Goal: Task Accomplishment & Management: Complete application form

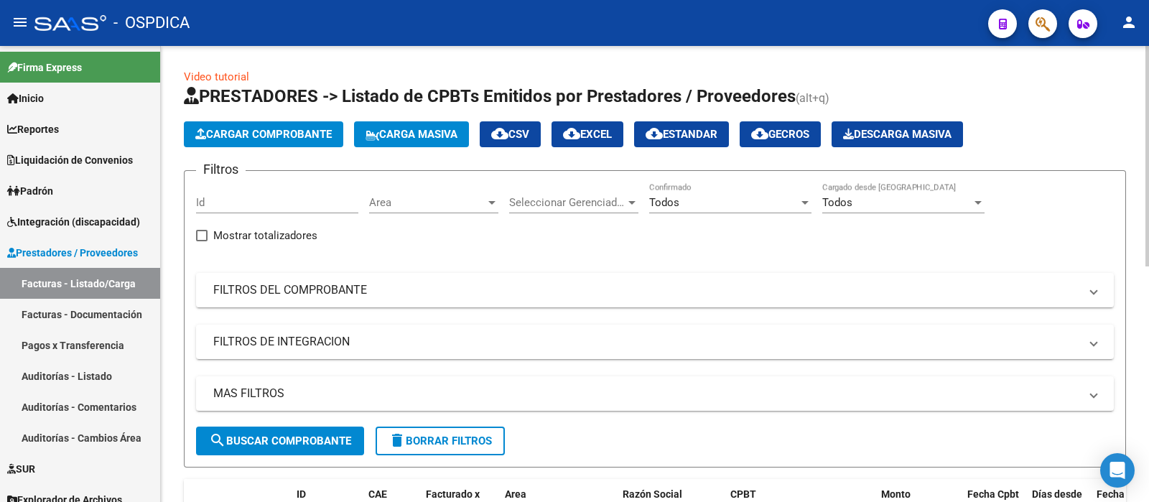
click at [262, 136] on span "Cargar Comprobante" at bounding box center [263, 134] width 136 height 13
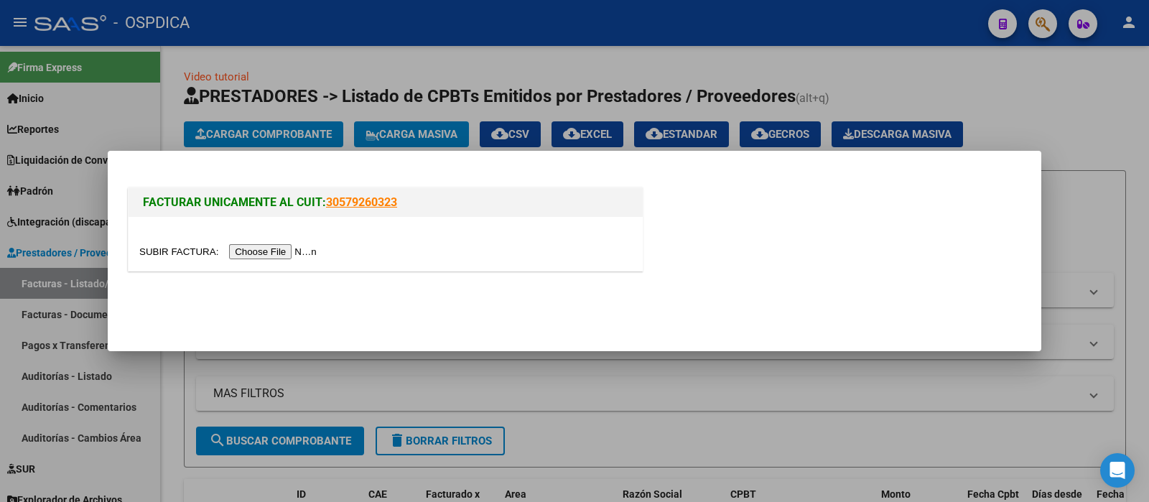
click at [291, 249] on input "file" at bounding box center [230, 251] width 182 height 15
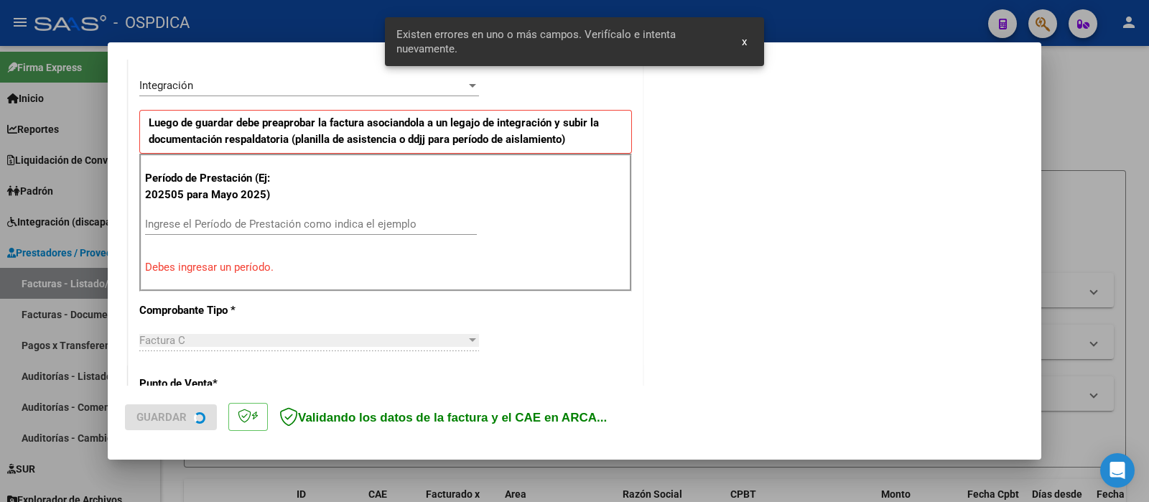
scroll to position [351, 0]
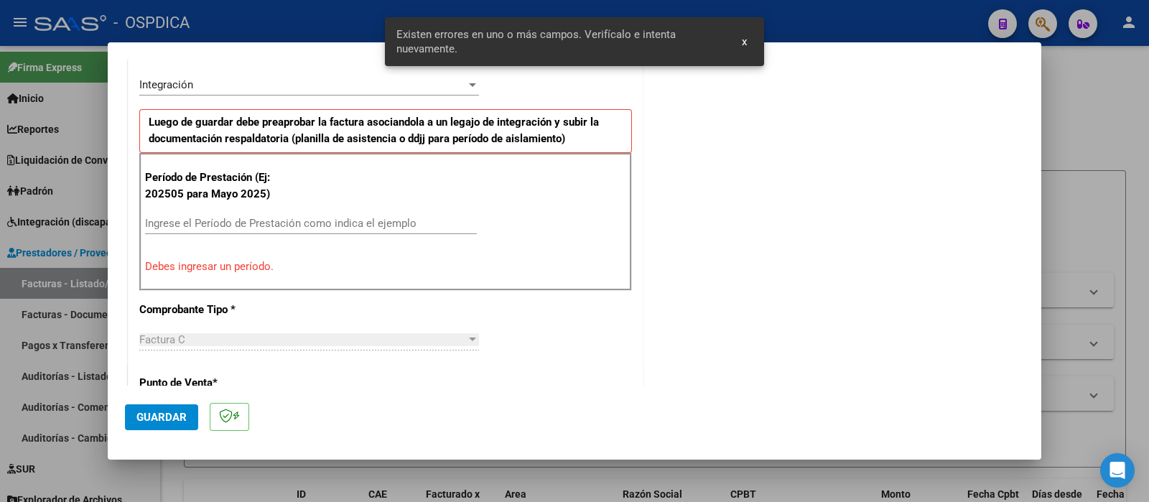
click at [212, 217] on input "Ingrese el Período de Prestación como indica el ejemplo" at bounding box center [311, 223] width 332 height 13
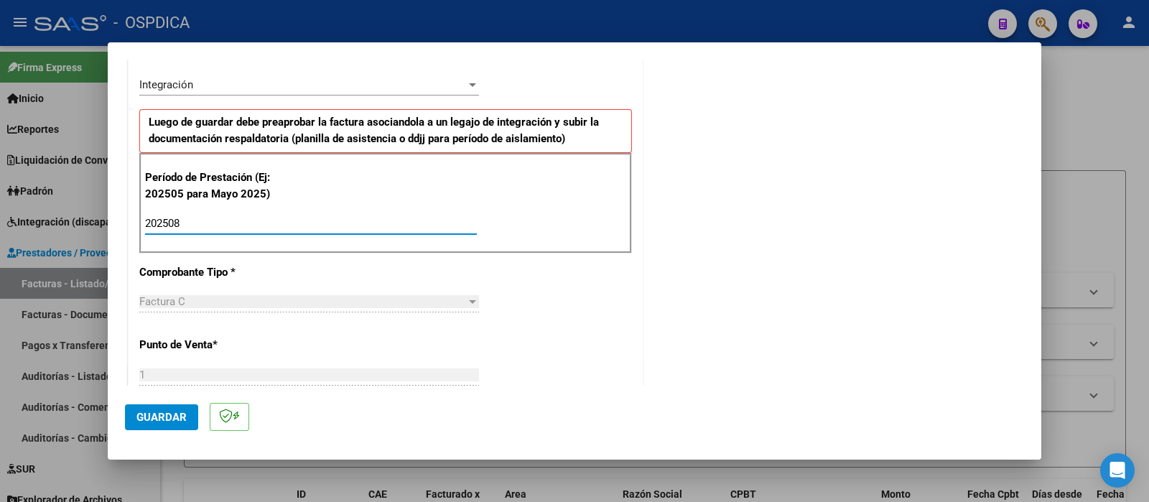
type input "202508"
click at [165, 401] on span "Guardar" at bounding box center [161, 417] width 50 height 13
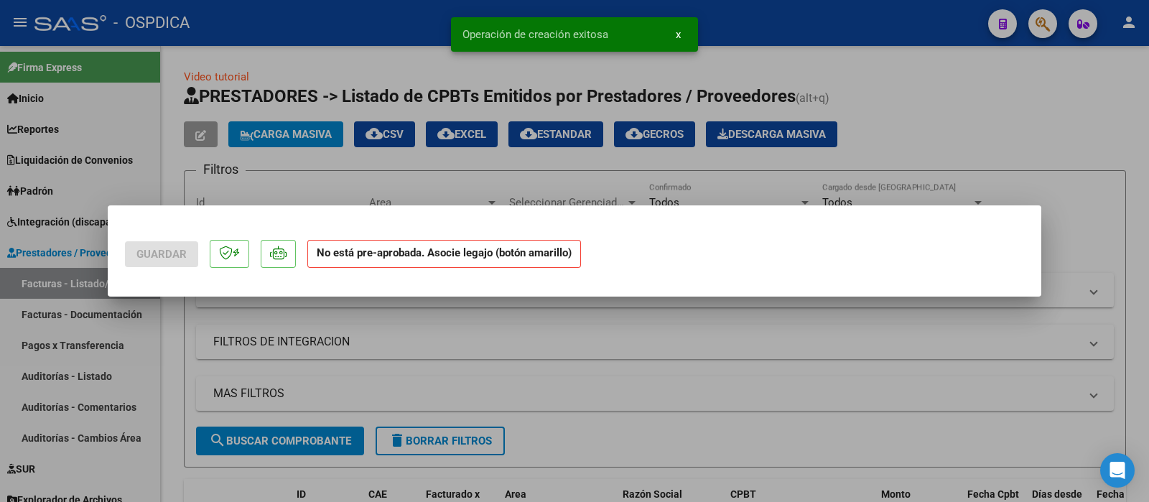
scroll to position [0, 0]
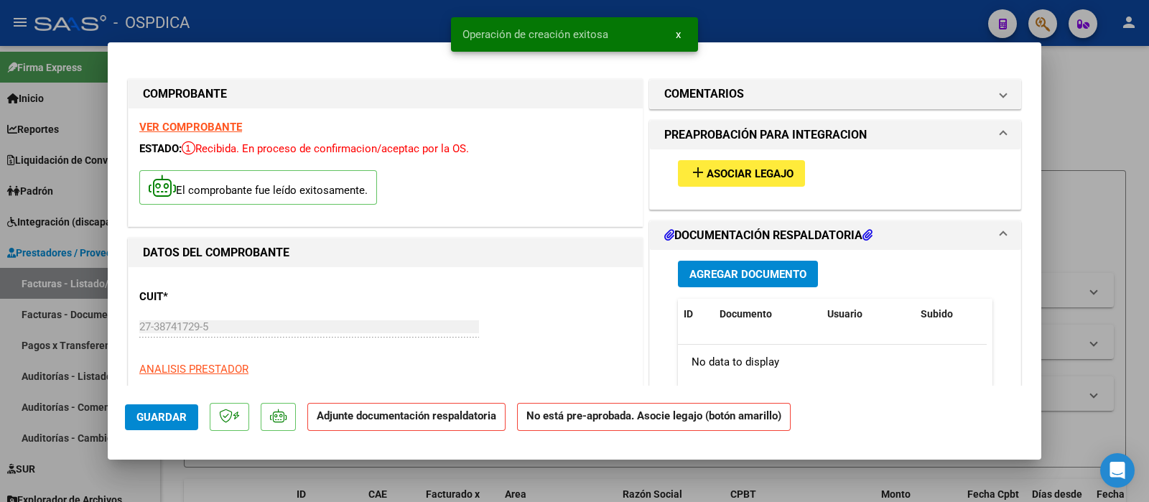
click at [723, 176] on span "Asociar Legajo" at bounding box center [750, 173] width 87 height 13
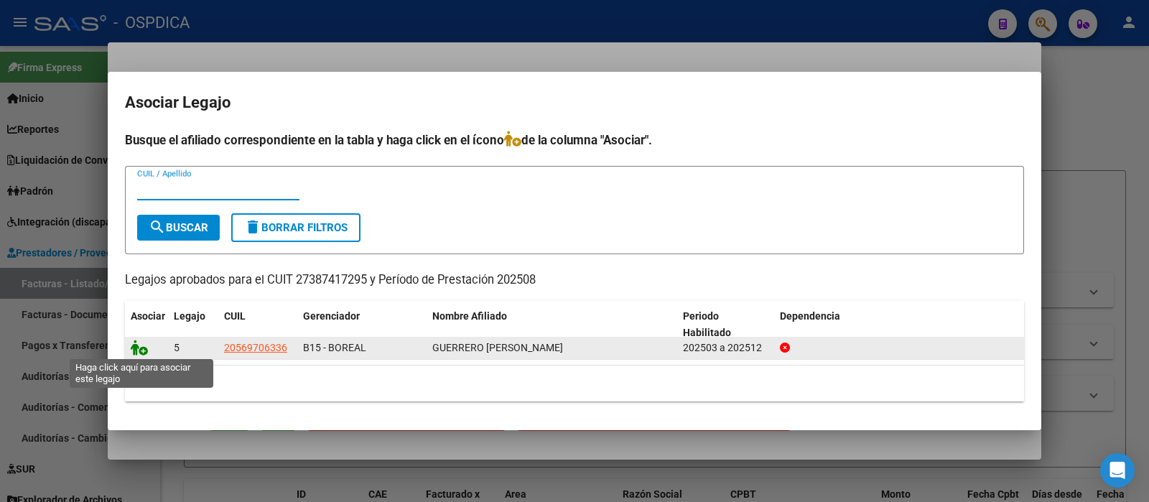
click at [131, 346] on icon at bounding box center [139, 348] width 17 height 16
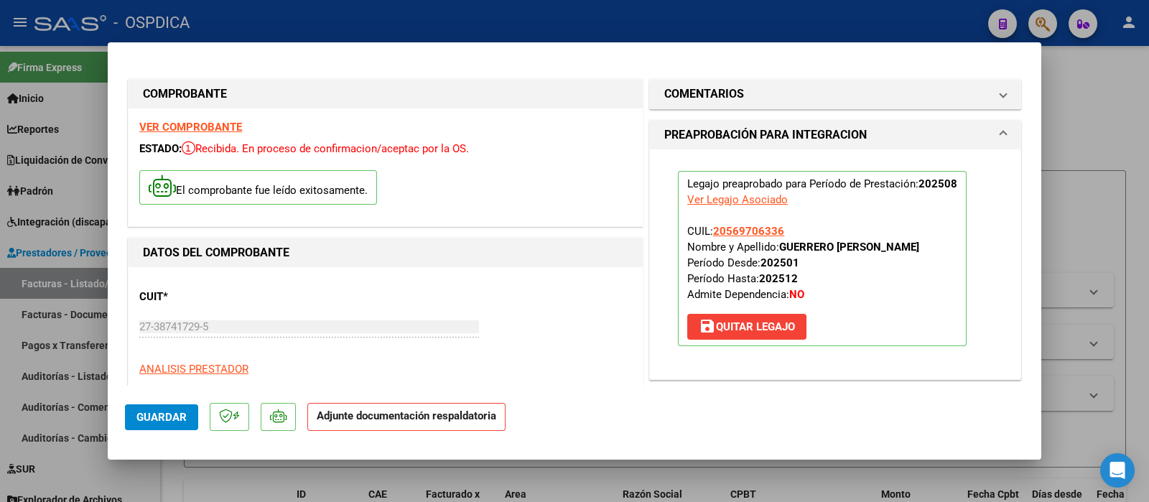
scroll to position [269, 0]
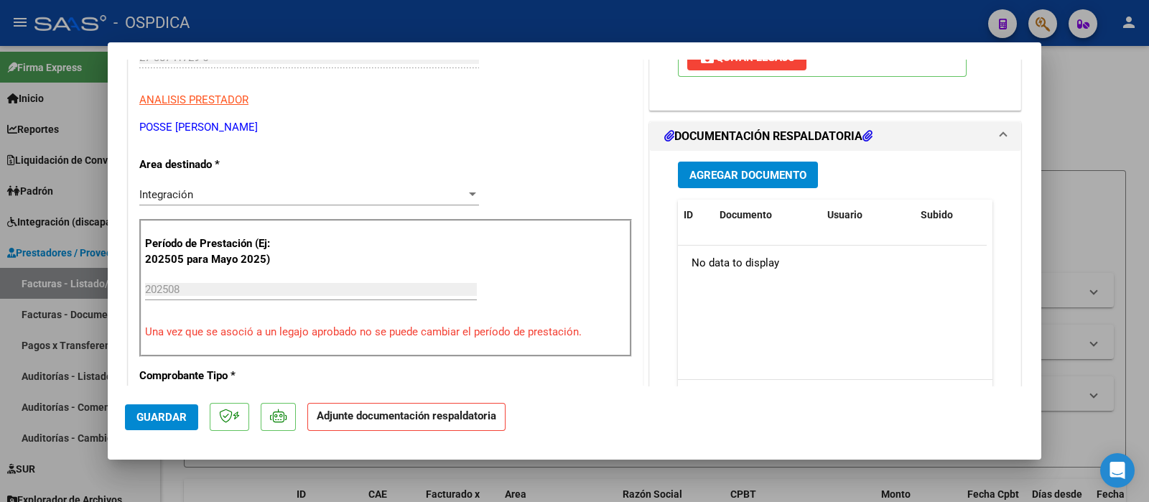
click at [740, 179] on span "Agregar Documento" at bounding box center [748, 175] width 117 height 13
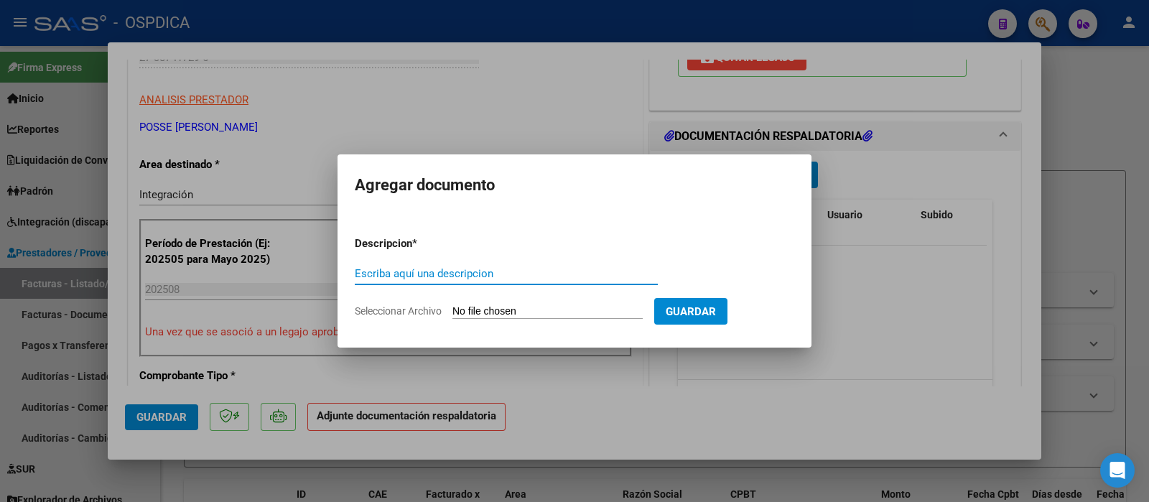
click at [455, 272] on input "Escriba aquí una descripcion" at bounding box center [506, 273] width 303 height 13
type input "p"
type input "PLANILLA"
click at [485, 305] on app-file-uploader "Seleccionar Archivo" at bounding box center [505, 311] width 300 height 13
click at [492, 315] on input "Seleccionar Archivo" at bounding box center [548, 312] width 190 height 14
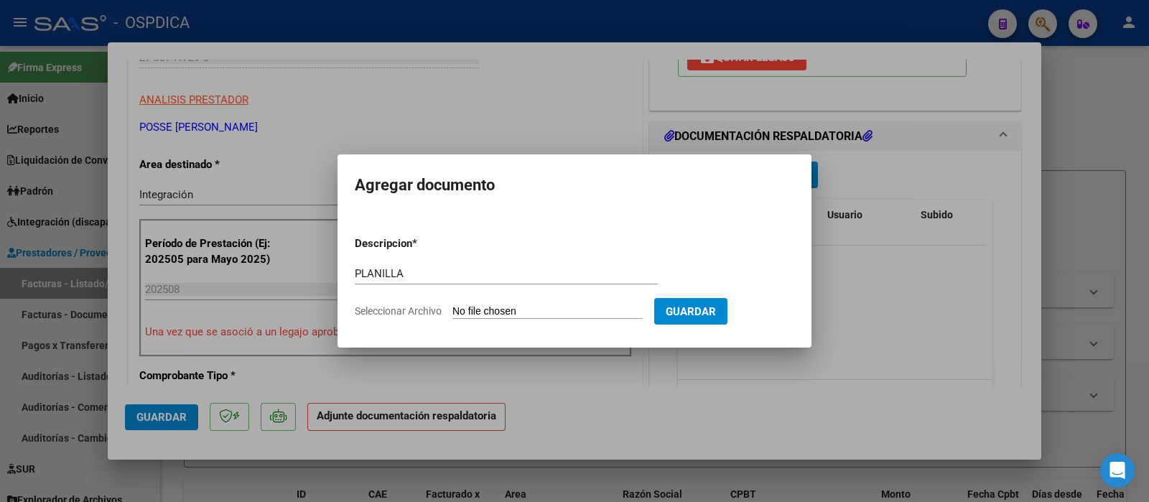
type input "C:\fakepath\27387417295_11_1_61_Planilla de Asistencia_1.pdf"
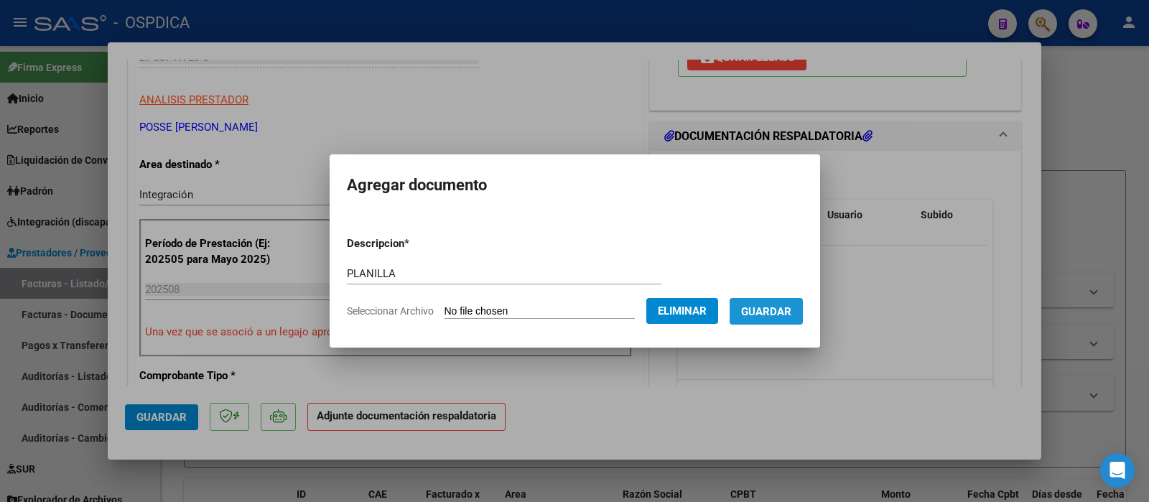
click at [788, 313] on span "Guardar" at bounding box center [766, 311] width 50 height 13
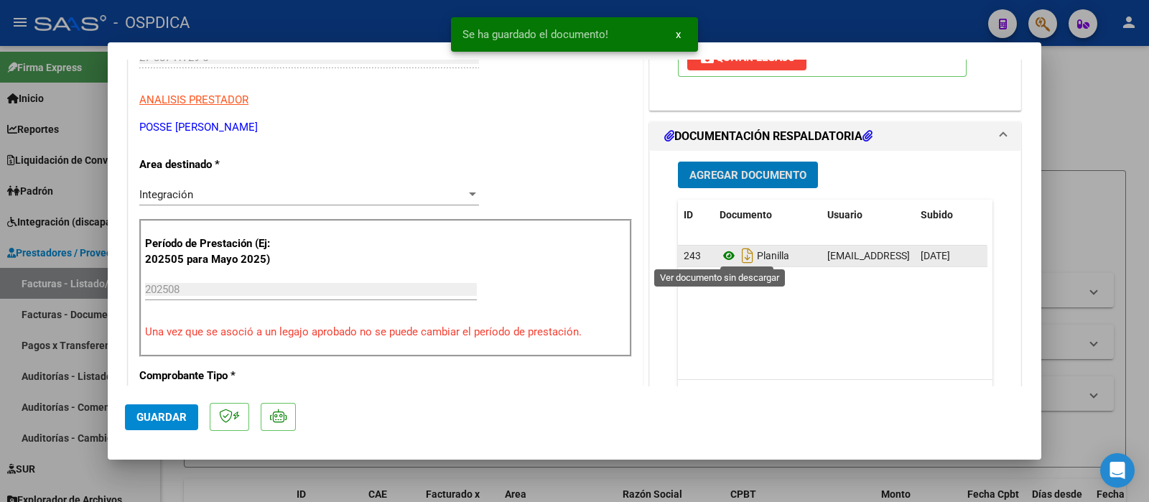
click at [720, 258] on icon at bounding box center [729, 255] width 19 height 17
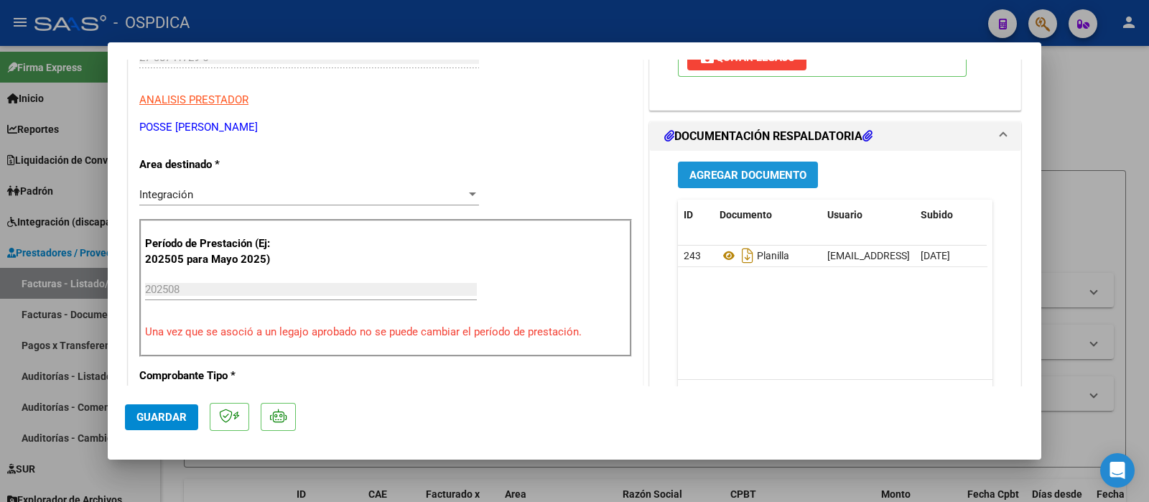
click at [735, 169] on span "Agregar Documento" at bounding box center [748, 175] width 117 height 13
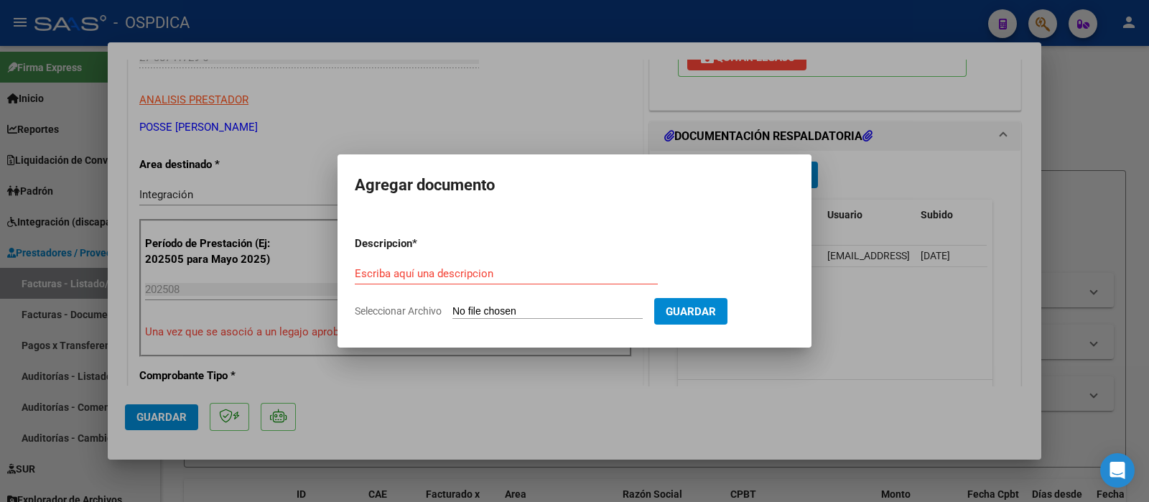
click at [469, 264] on div "Escriba aquí una descripcion" at bounding box center [506, 274] width 303 height 22
click at [467, 273] on input "Escriba aquí una descripcion" at bounding box center [506, 273] width 303 height 13
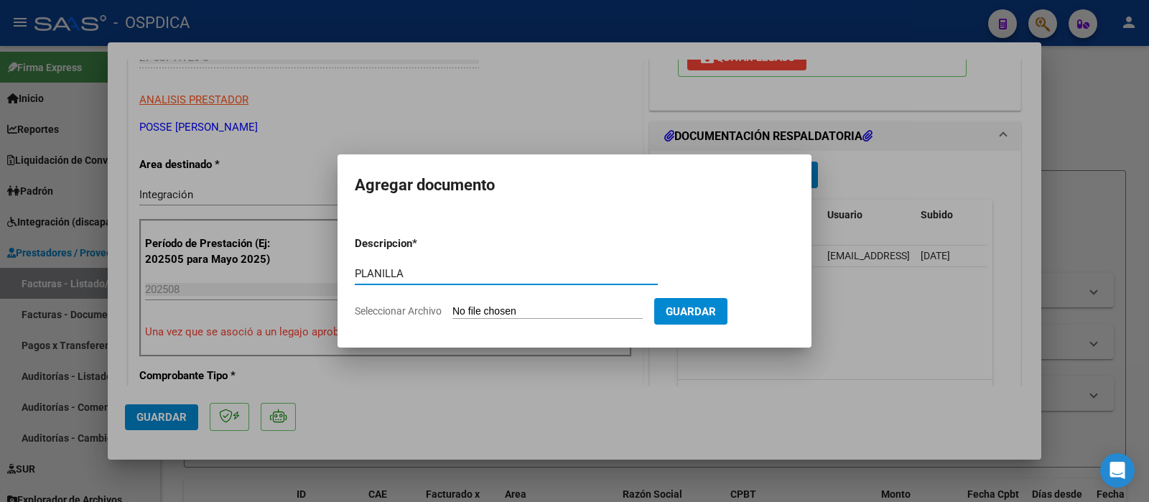
type input "PLANILLA"
click at [552, 311] on input "Seleccionar Archivo" at bounding box center [548, 312] width 190 height 14
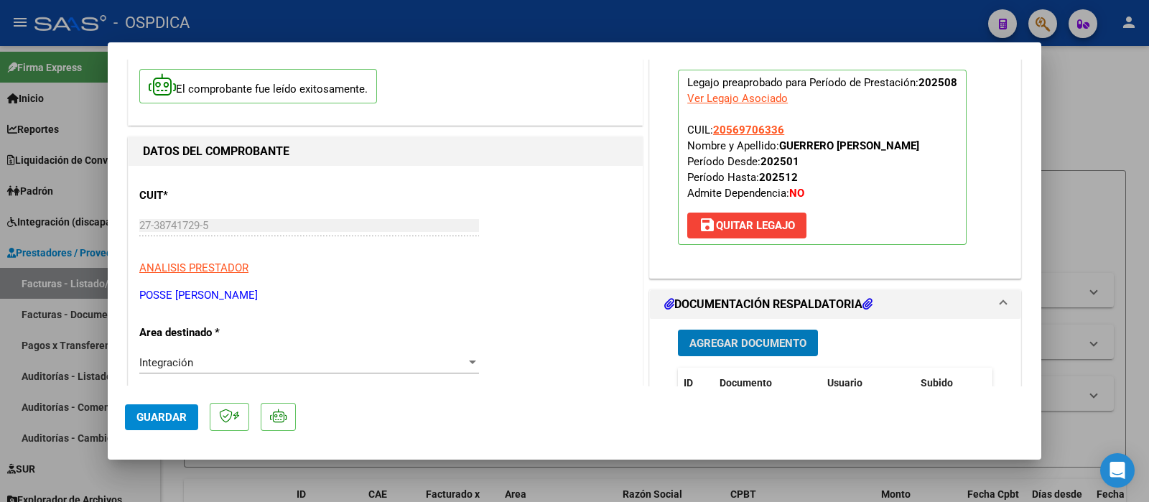
scroll to position [0, 0]
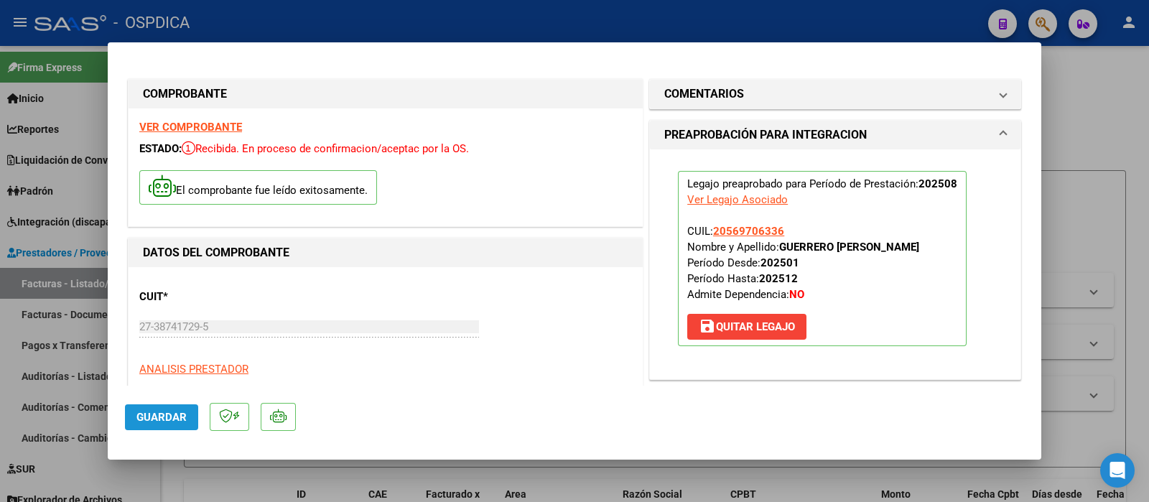
click at [190, 401] on button "Guardar" at bounding box center [161, 417] width 73 height 26
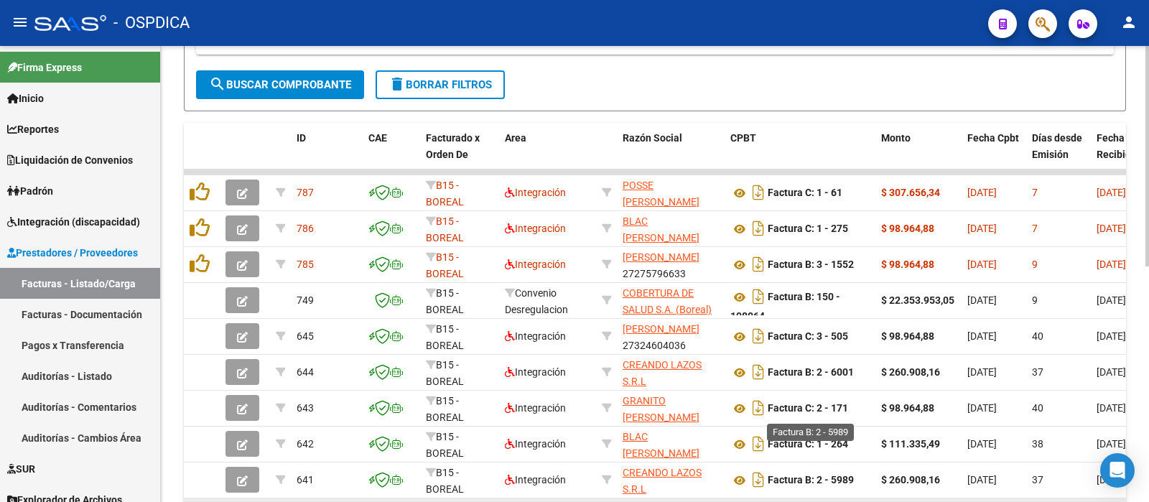
scroll to position [449, 0]
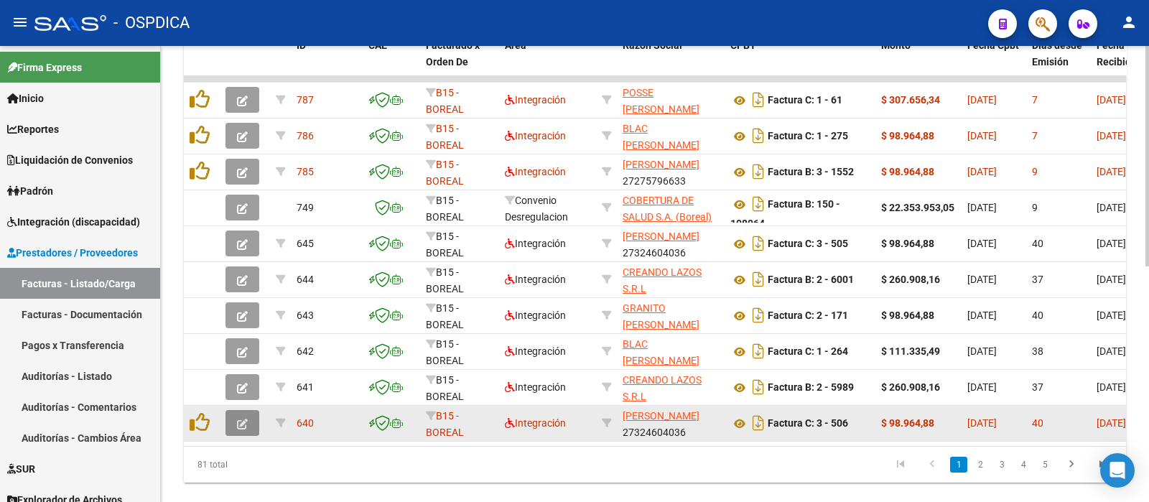
click at [241, 401] on icon "button" at bounding box center [242, 424] width 11 height 11
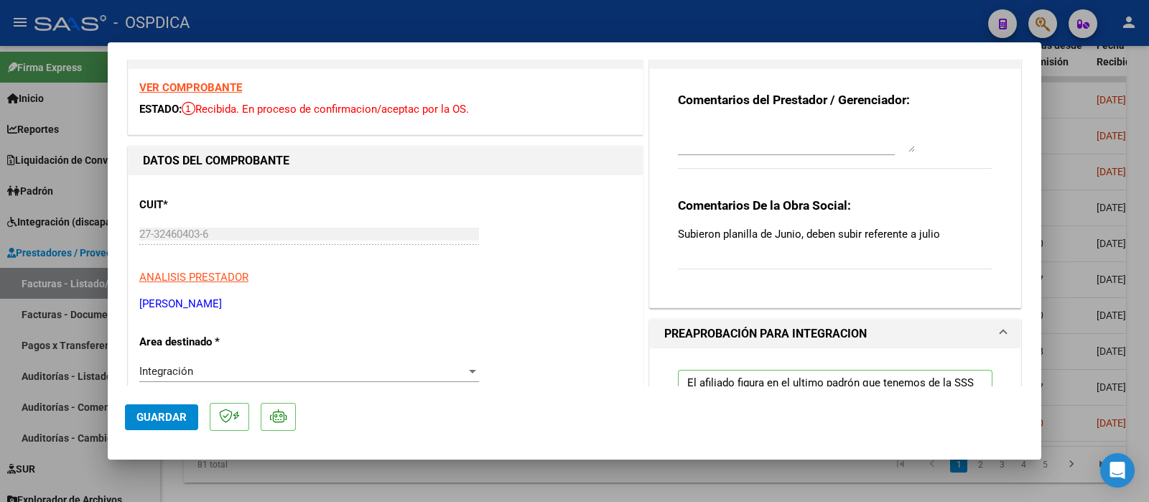
scroll to position [0, 0]
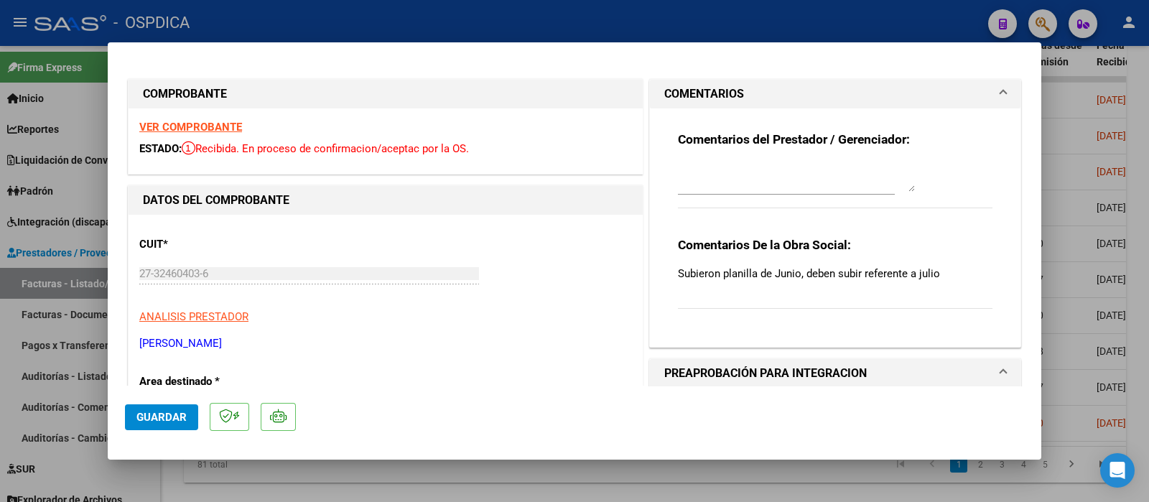
click at [170, 128] on strong "VER COMPROBANTE" at bounding box center [190, 127] width 103 height 13
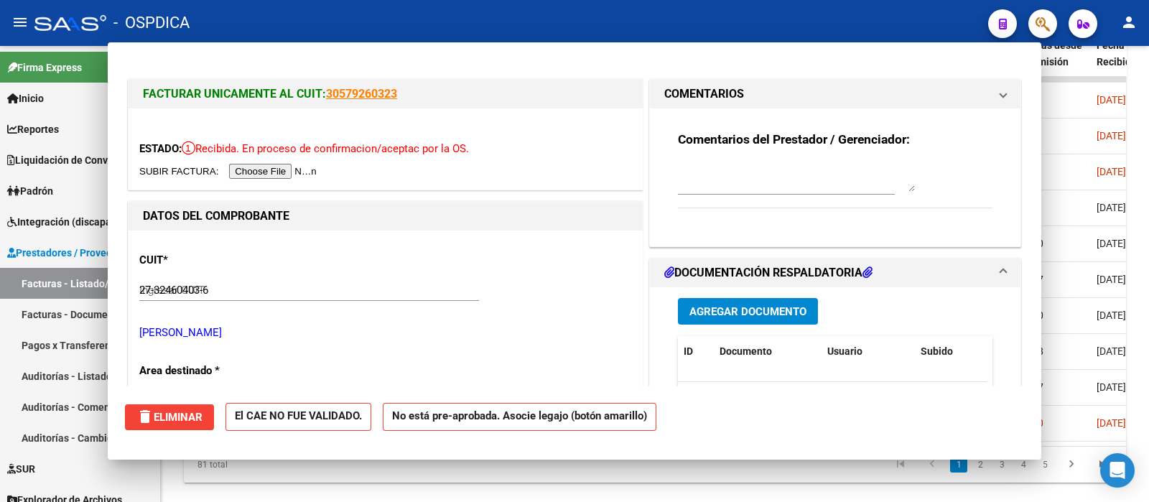
type input "$ 0,00"
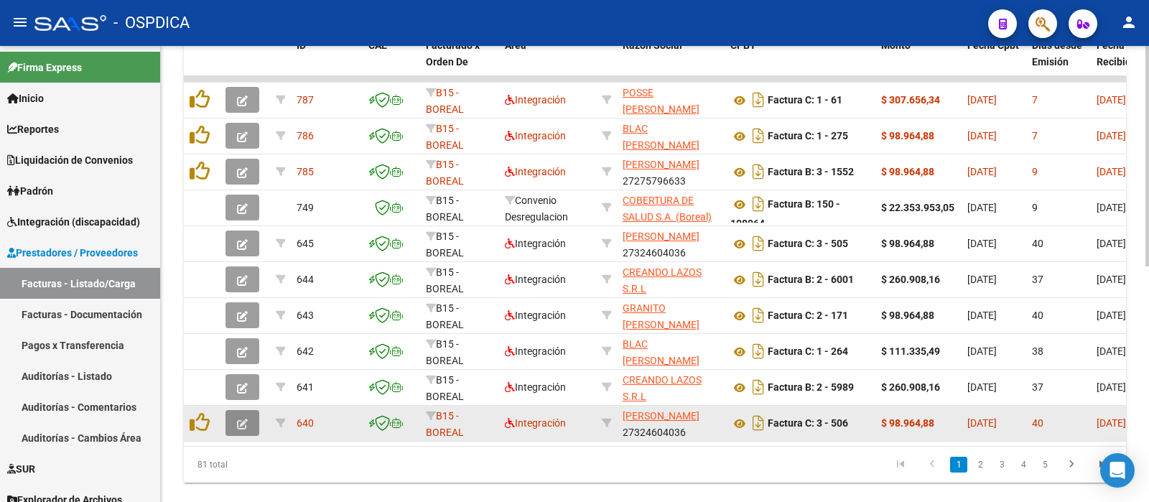
click at [240, 401] on icon "button" at bounding box center [242, 424] width 11 height 11
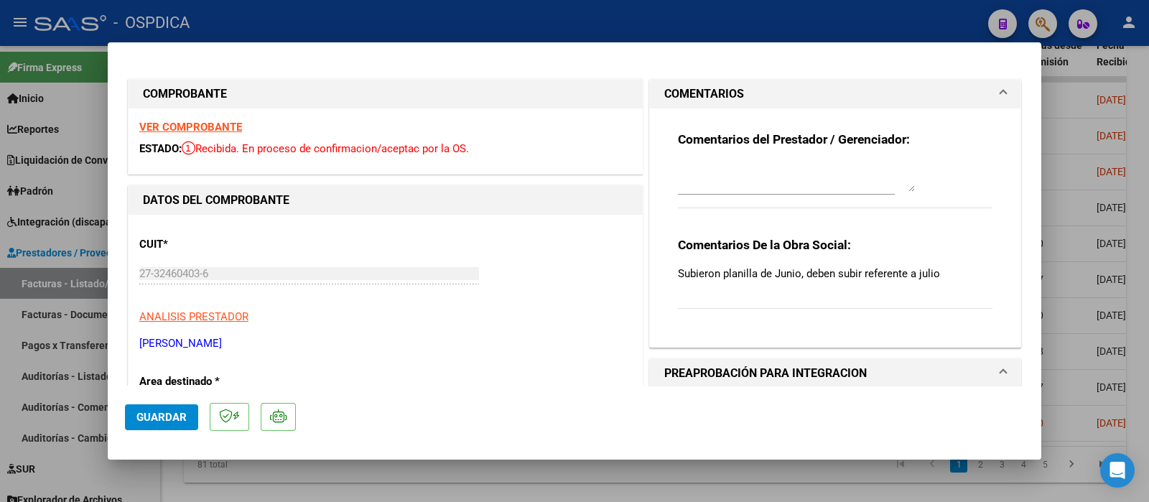
type input "$ 0,00"
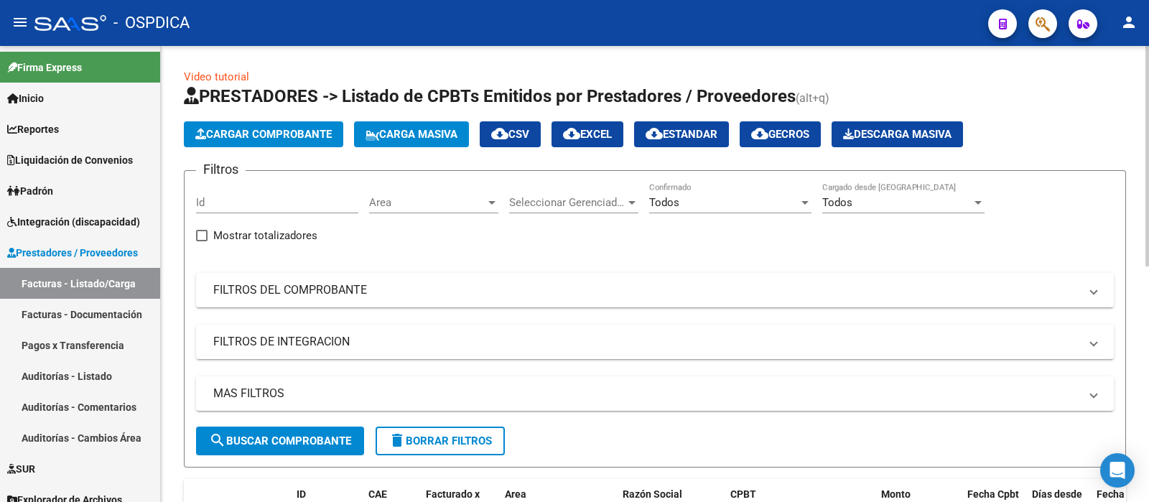
click at [264, 131] on span "Cargar Comprobante" at bounding box center [263, 134] width 136 height 13
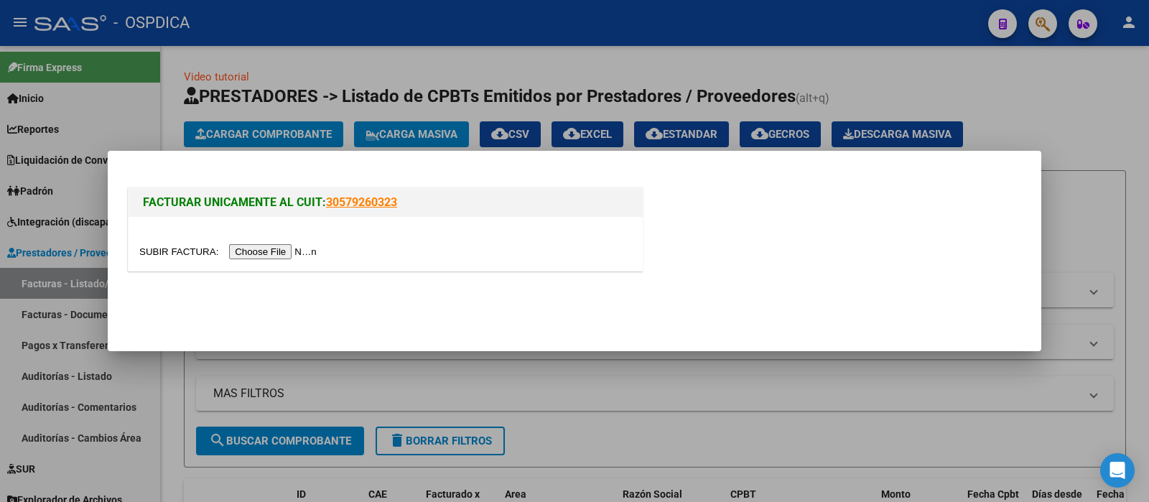
click at [316, 249] on input "file" at bounding box center [230, 251] width 182 height 15
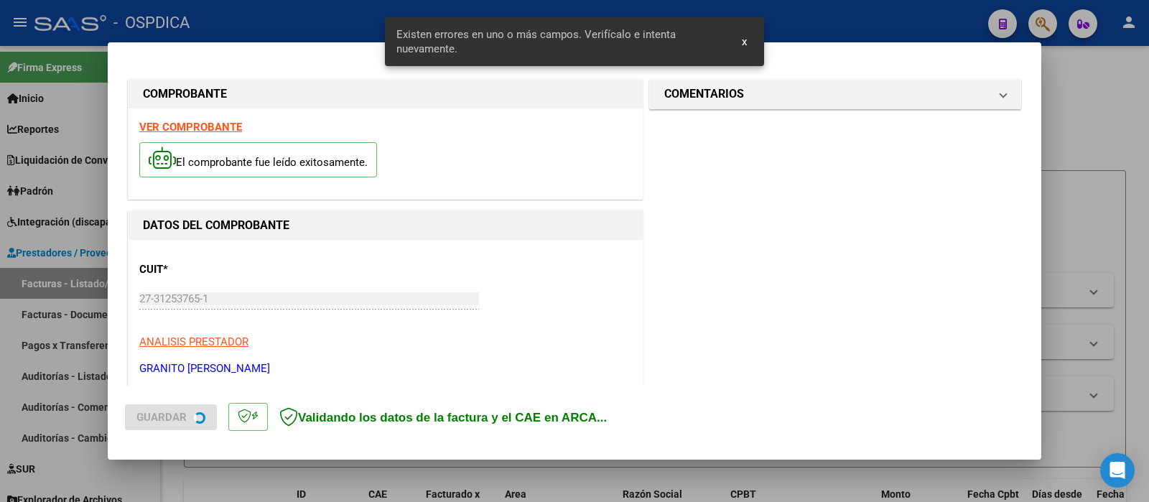
scroll to position [335, 0]
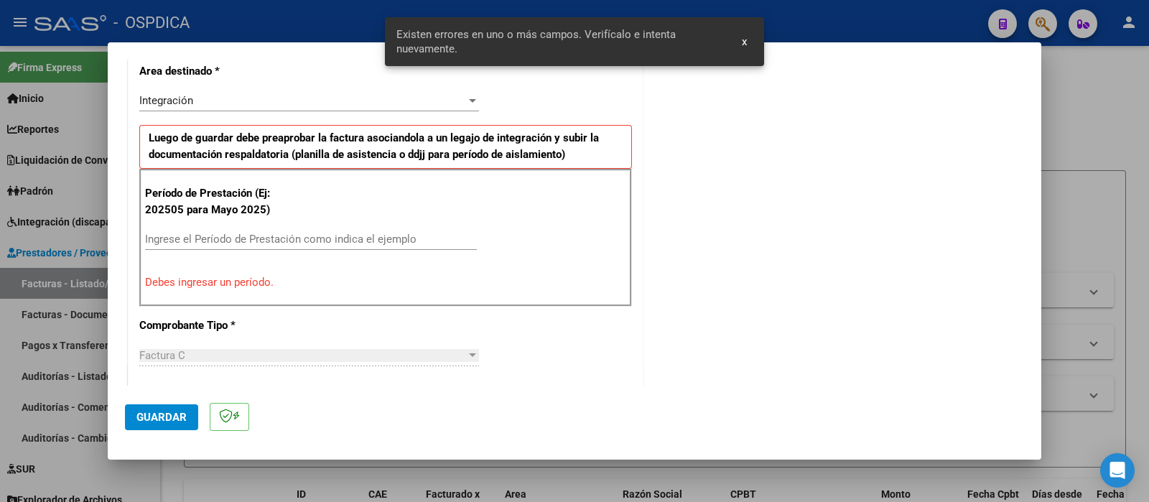
click at [244, 233] on input "Ingrese el Período de Prestación como indica el ejemplo" at bounding box center [311, 239] width 332 height 13
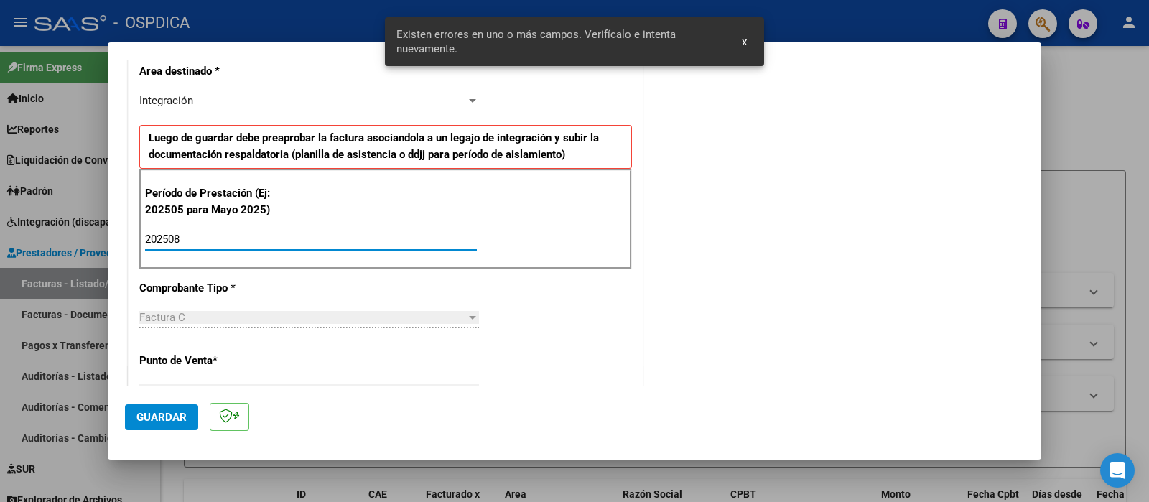
type input "202508"
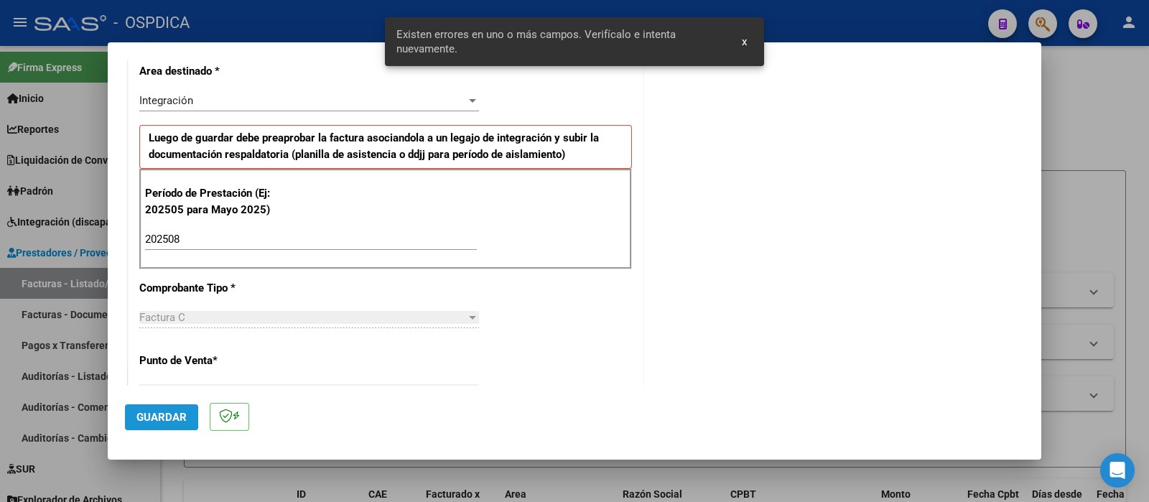
click at [146, 401] on span "Guardar" at bounding box center [161, 417] width 50 height 13
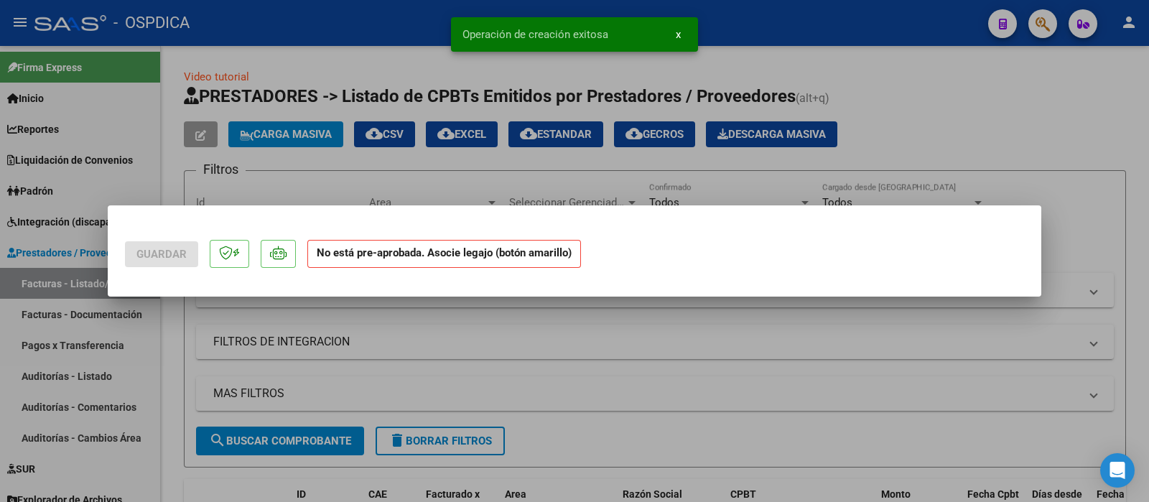
scroll to position [0, 0]
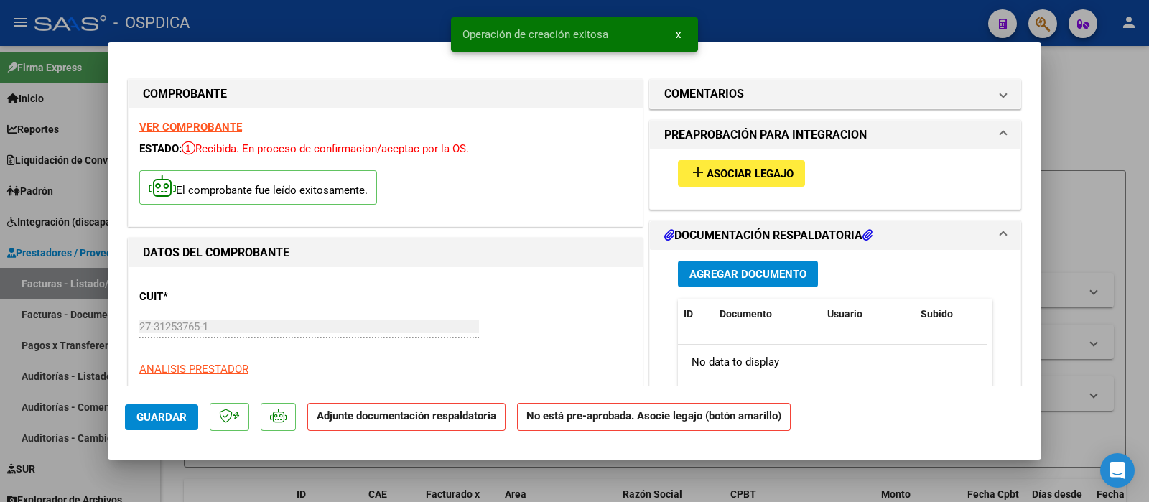
click at [766, 174] on span "Asociar Legajo" at bounding box center [750, 173] width 87 height 13
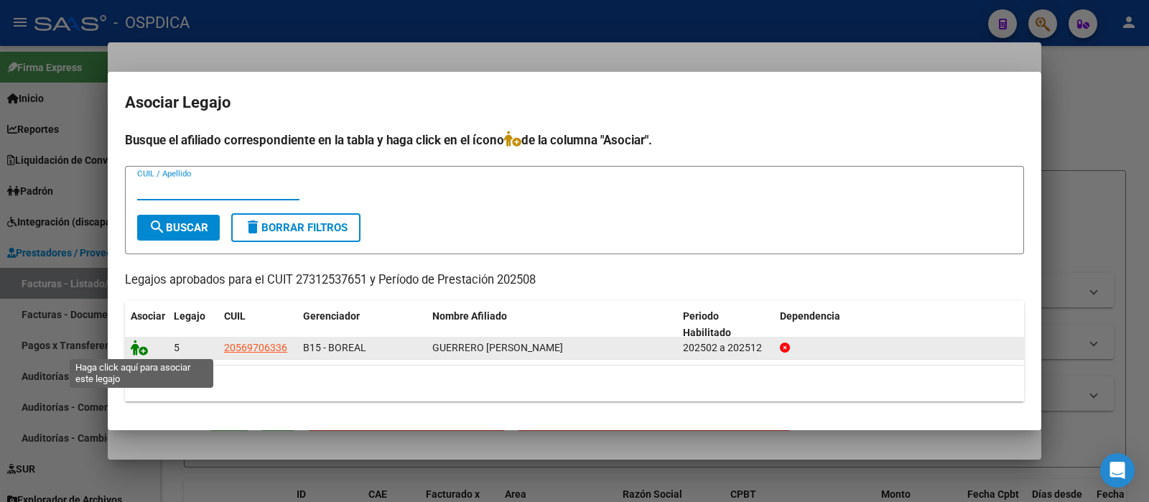
click at [143, 350] on icon at bounding box center [139, 348] width 17 height 16
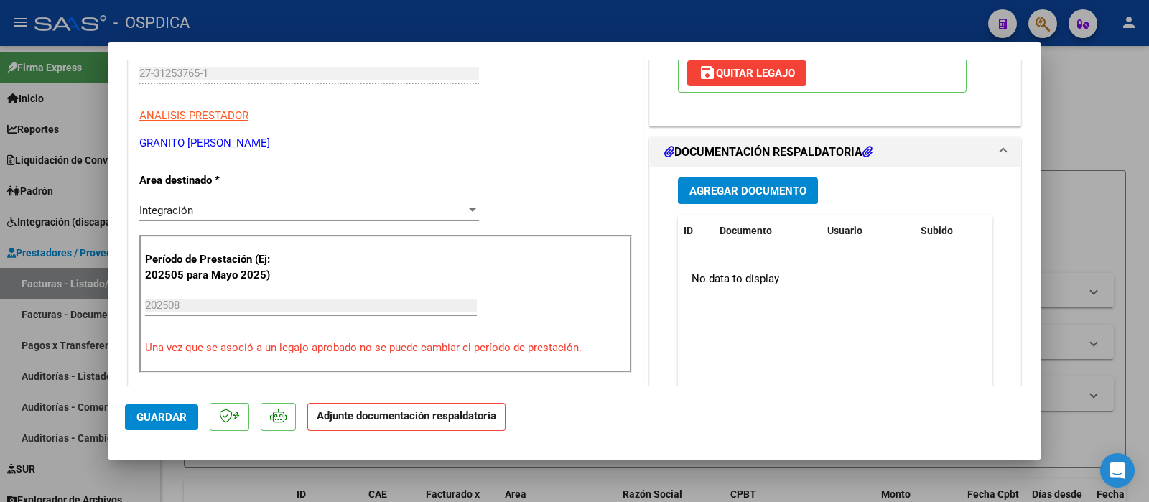
scroll to position [269, 0]
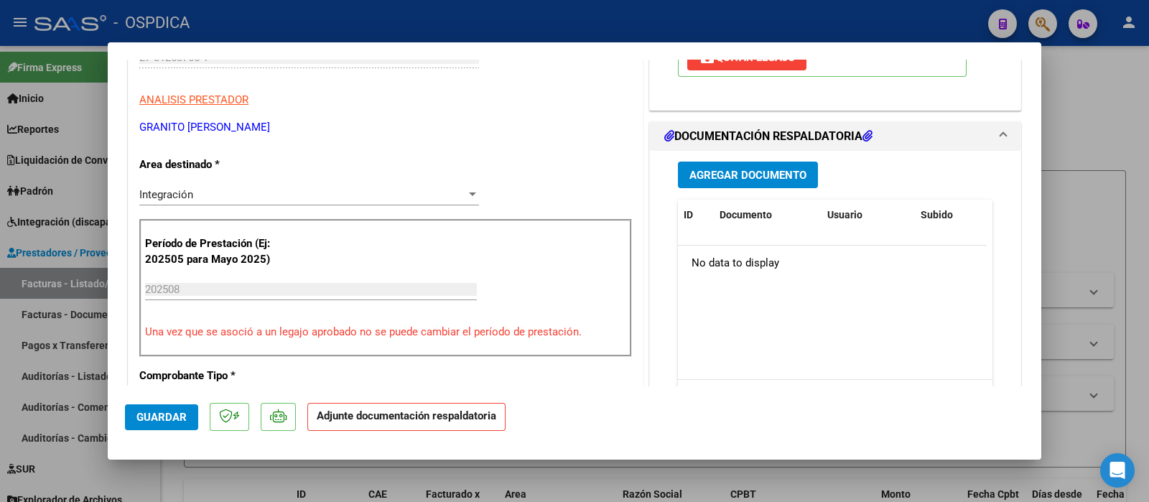
click at [752, 169] on span "Agregar Documento" at bounding box center [748, 175] width 117 height 13
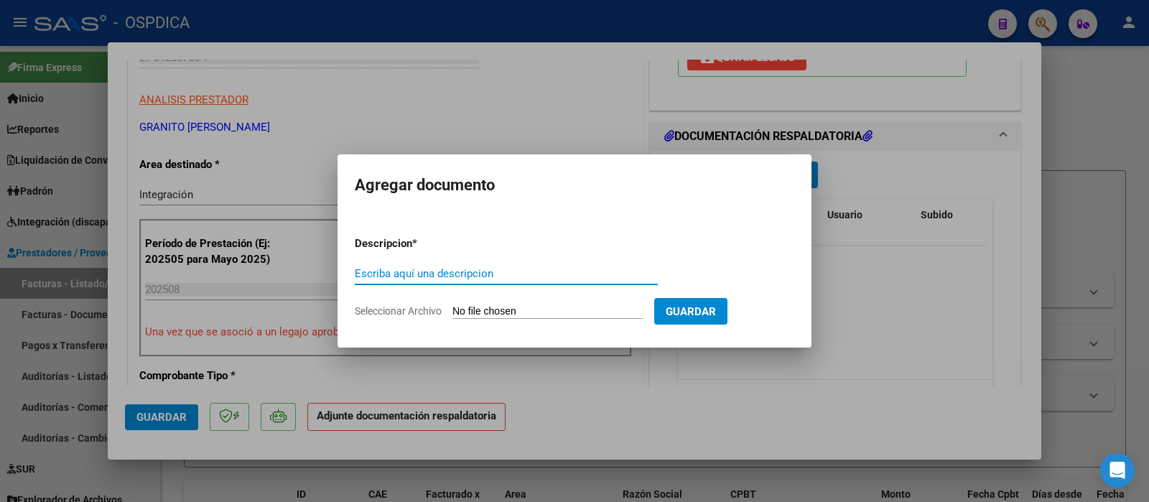
click at [497, 282] on div "Escriba aquí una descripcion" at bounding box center [506, 274] width 303 height 22
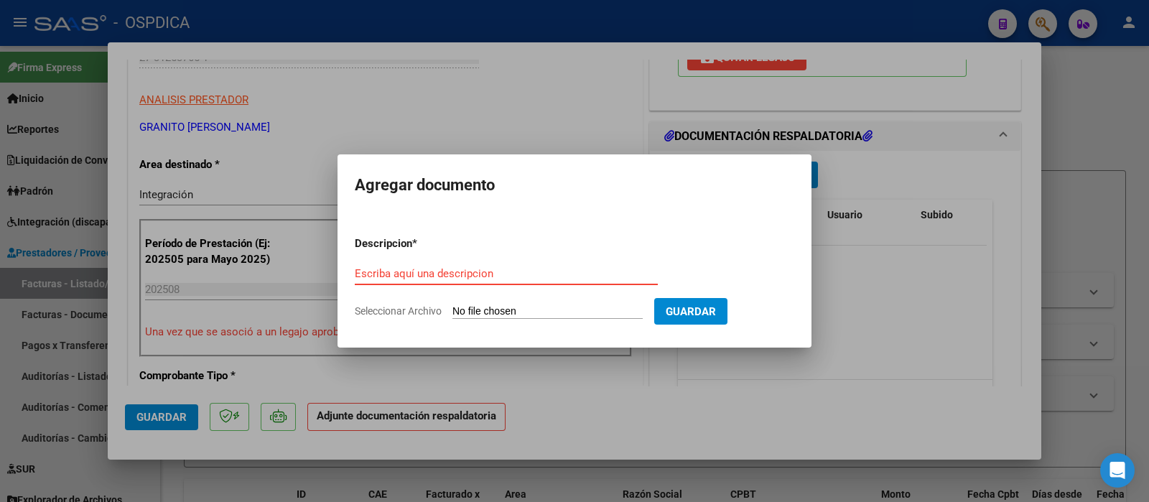
click at [496, 279] on input "Escriba aquí una descripcion" at bounding box center [506, 273] width 303 height 13
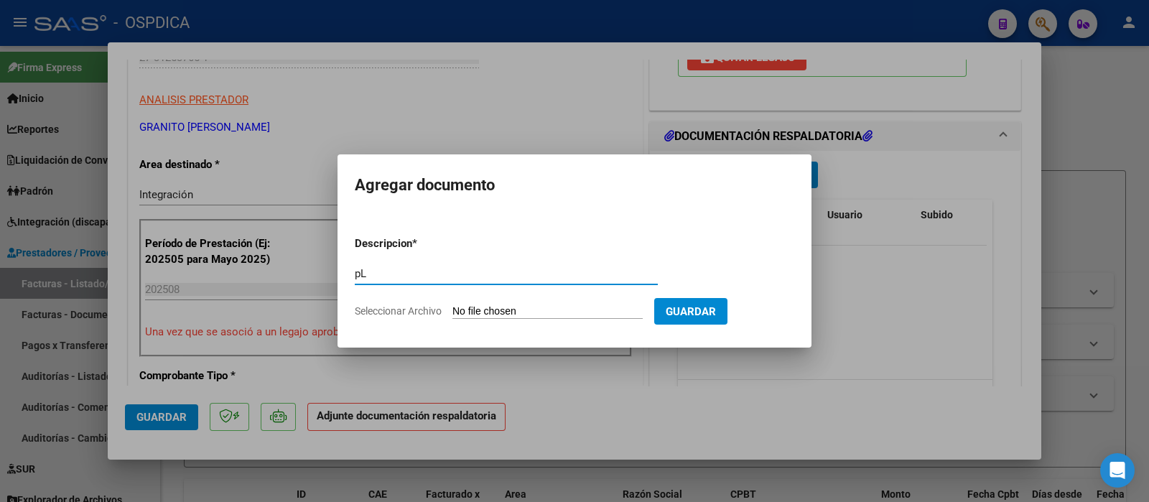
type input "p"
type input "PLANILLA"
click at [519, 307] on input "Seleccionar Archivo" at bounding box center [548, 312] width 190 height 14
type input "C:\fakepath\27312537651_11_2_182_Planilla de Asistencia_2.pdf"
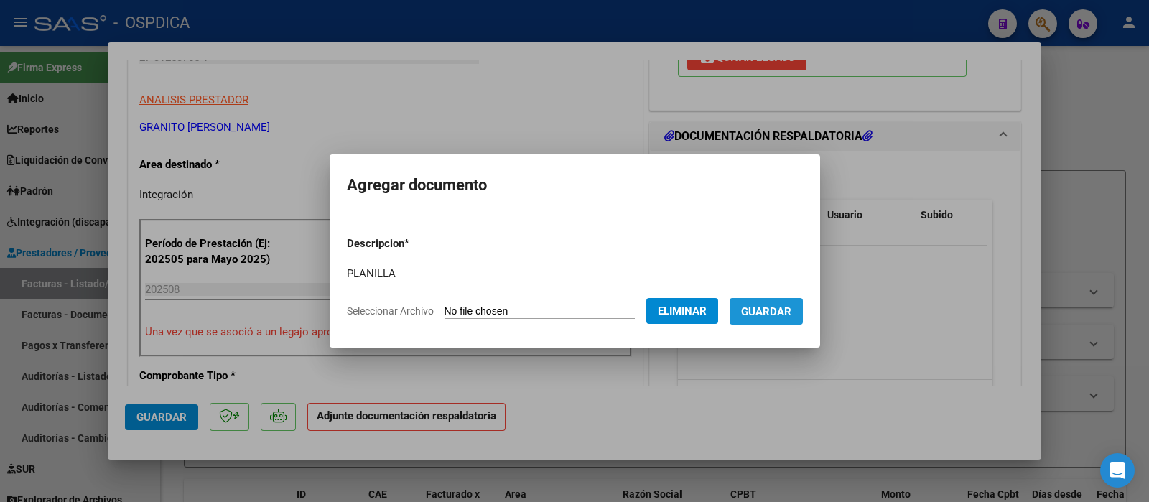
click at [792, 317] on span "Guardar" at bounding box center [766, 311] width 50 height 13
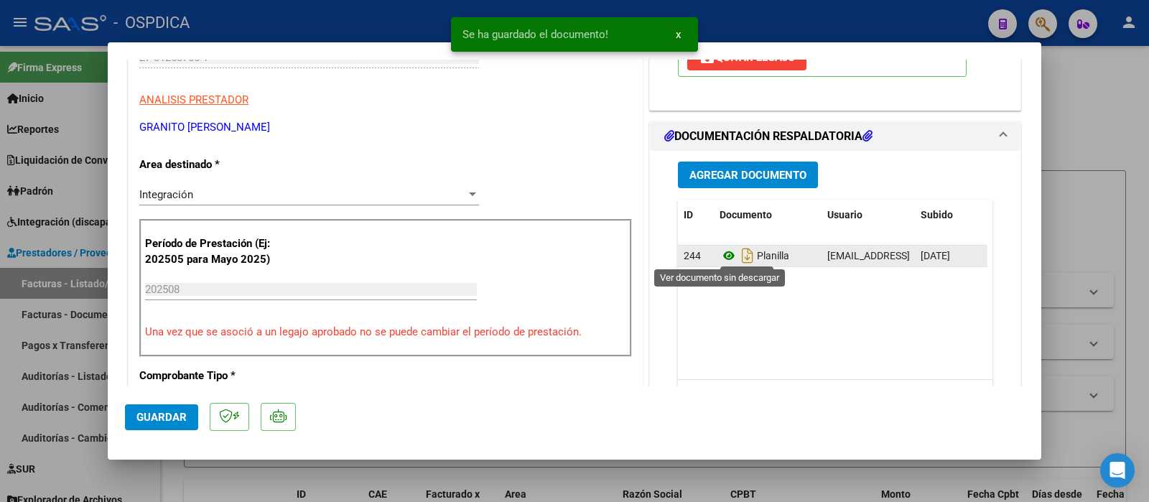
click at [720, 257] on icon at bounding box center [729, 255] width 19 height 17
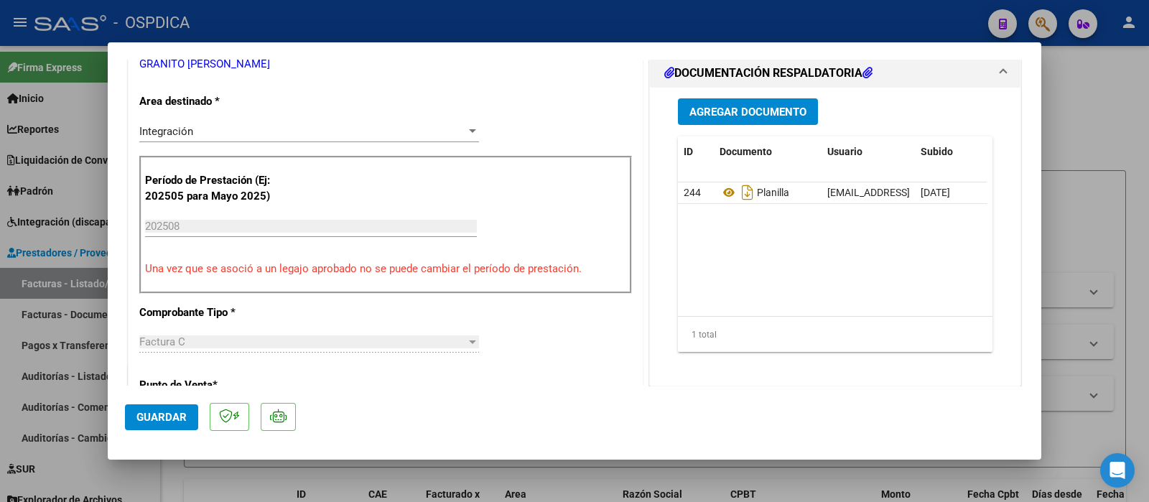
scroll to position [358, 0]
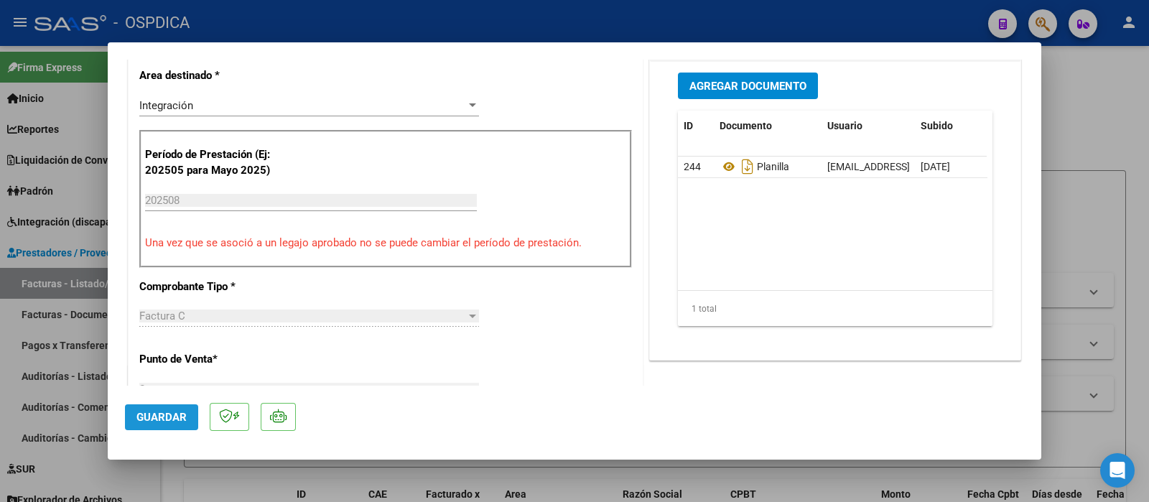
click at [168, 401] on span "Guardar" at bounding box center [161, 417] width 50 height 13
type input "$ 0,00"
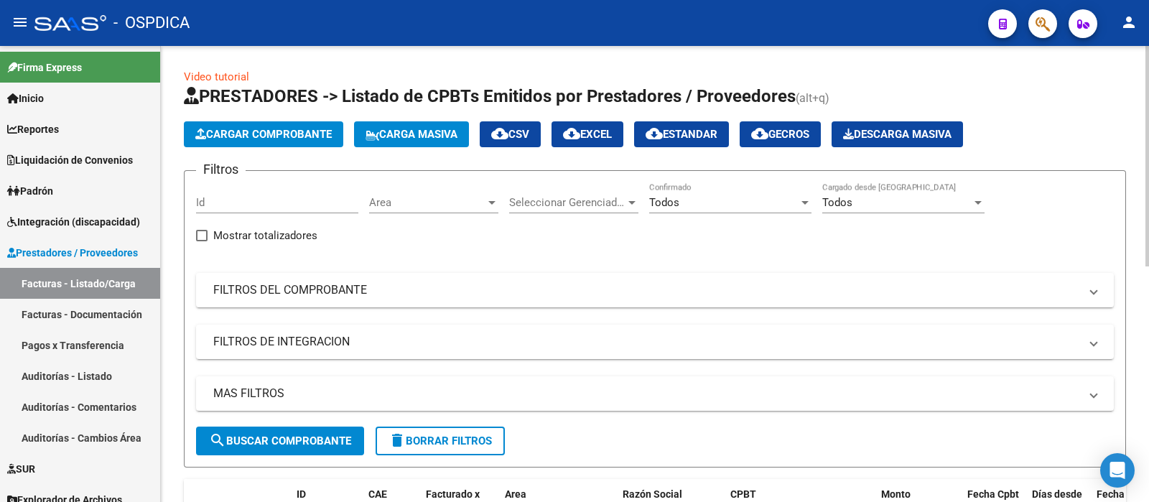
click at [244, 139] on span "Cargar Comprobante" at bounding box center [263, 134] width 136 height 13
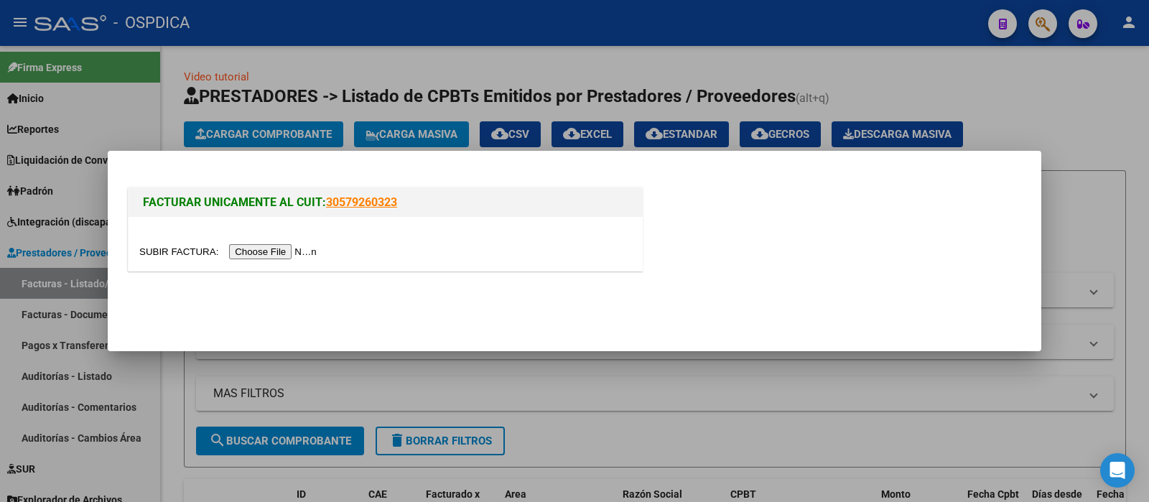
click at [268, 252] on input "file" at bounding box center [230, 251] width 182 height 15
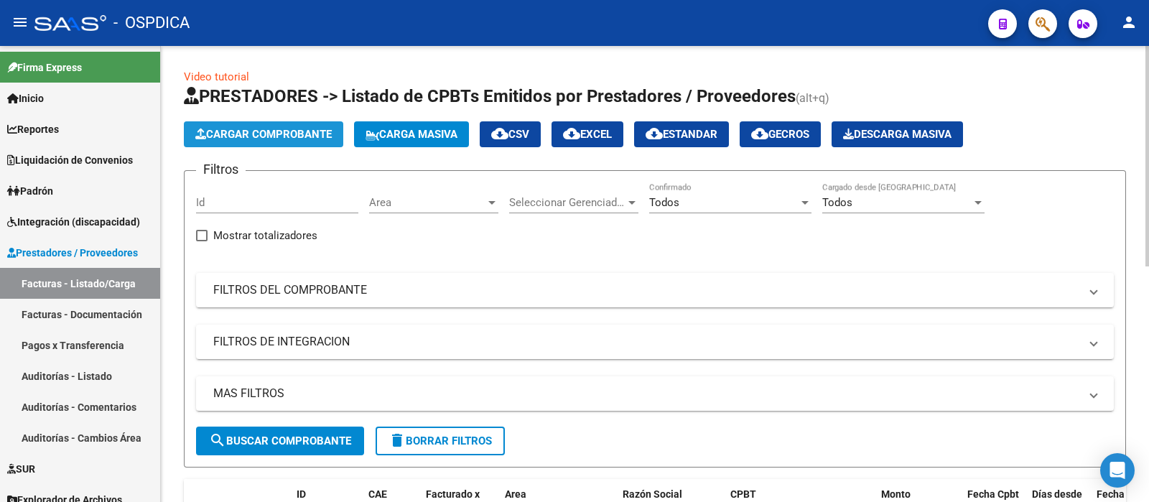
click at [284, 124] on button "Cargar Comprobante" at bounding box center [263, 134] width 159 height 26
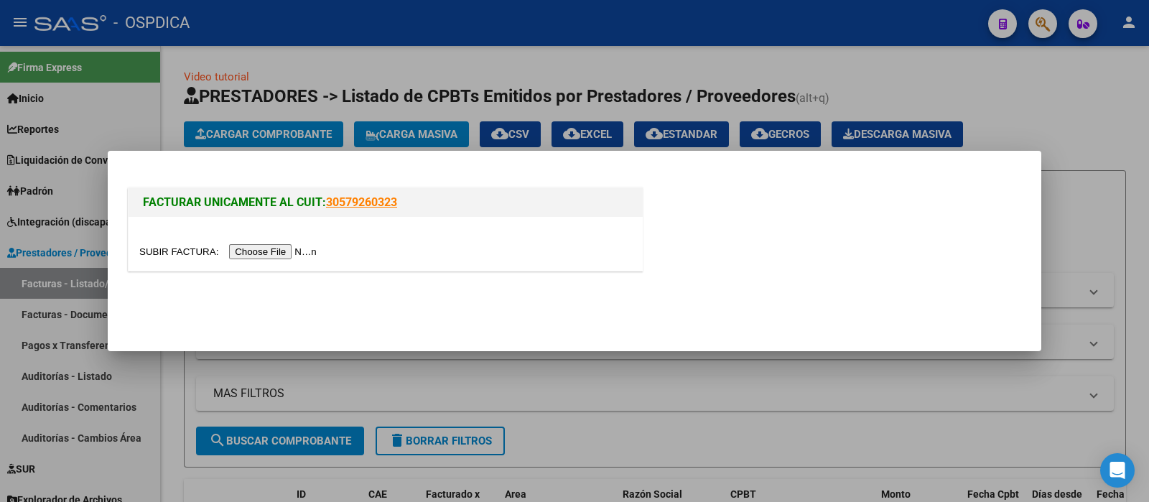
click at [282, 258] on input "file" at bounding box center [230, 251] width 182 height 15
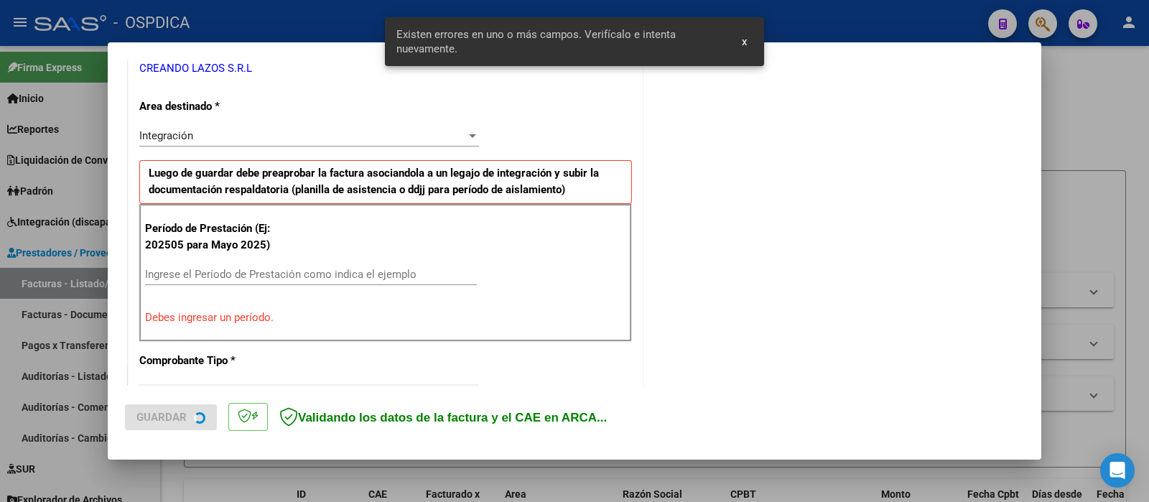
scroll to position [308, 0]
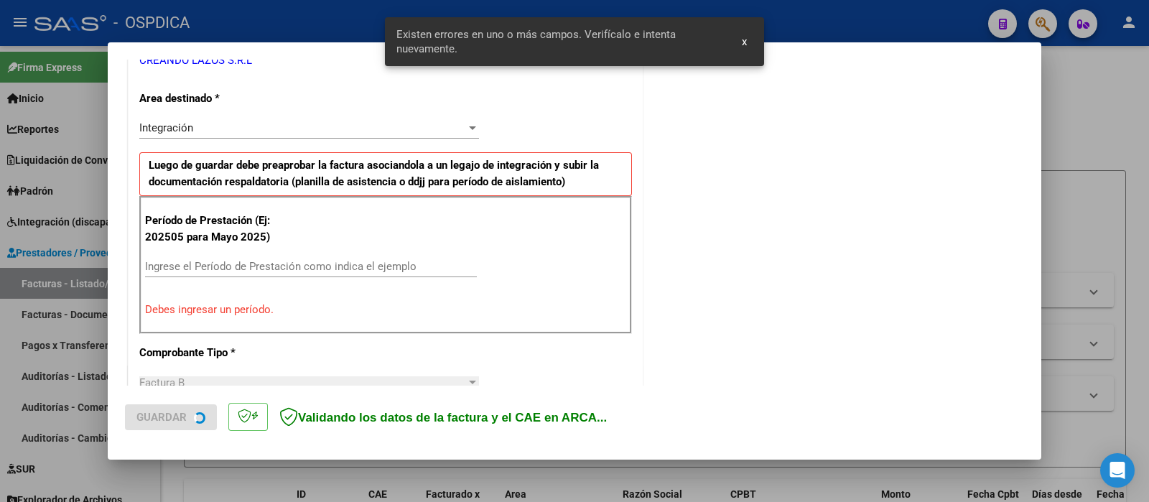
click at [225, 260] on input "Ingrese el Período de Prestación como indica el ejemplo" at bounding box center [311, 266] width 332 height 13
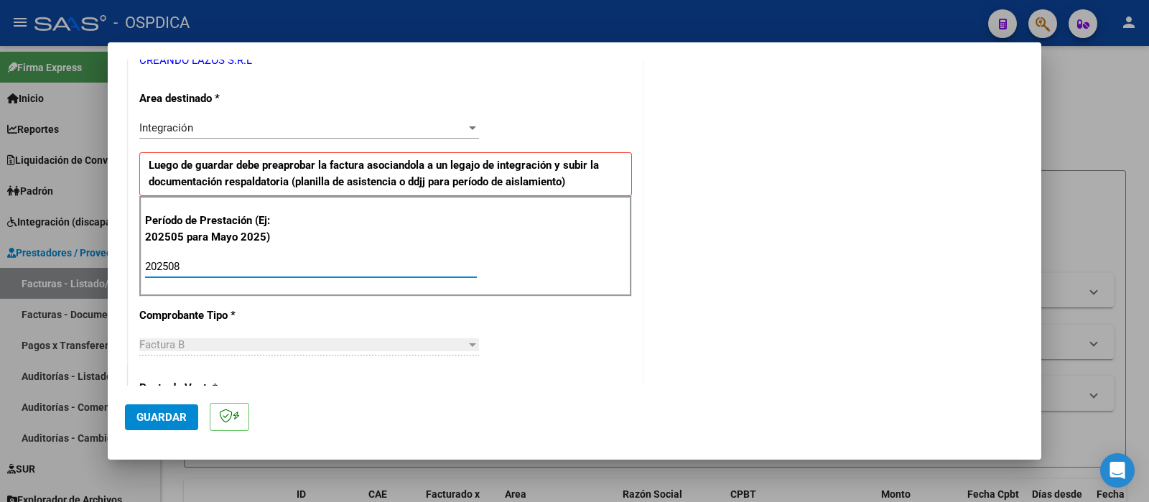
type input "202508"
click at [165, 401] on span "Guardar" at bounding box center [161, 417] width 50 height 13
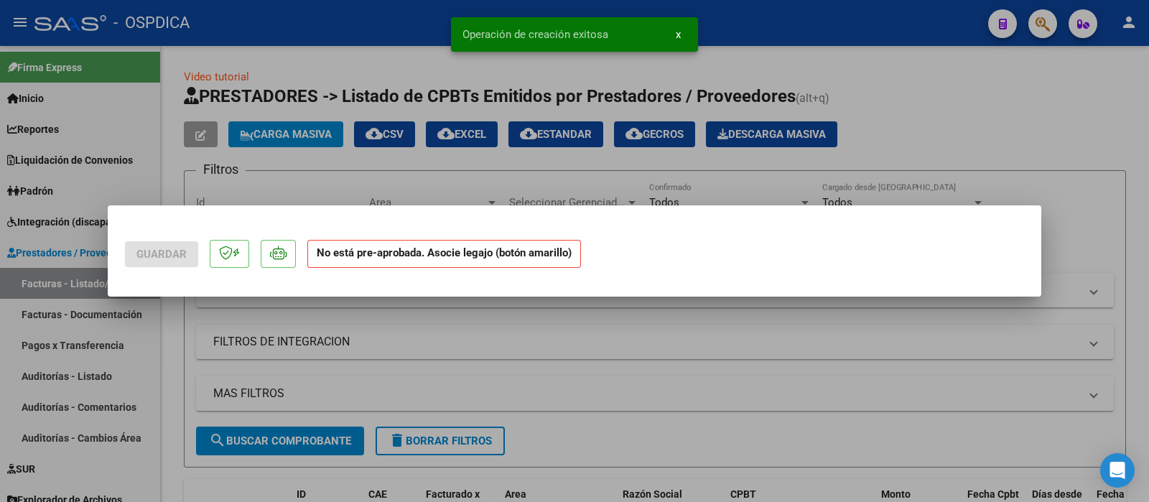
scroll to position [0, 0]
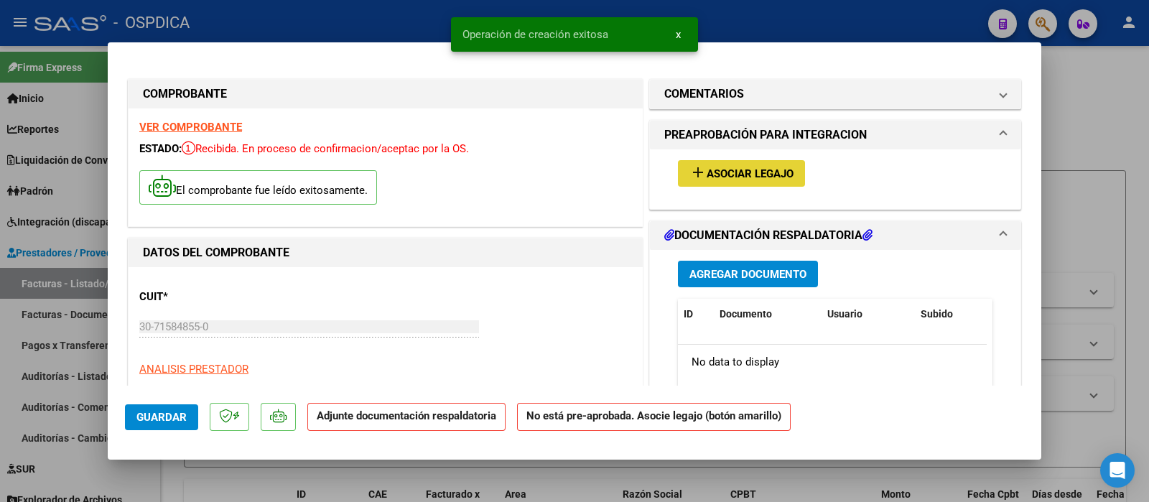
click at [741, 171] on span "Asociar Legajo" at bounding box center [750, 173] width 87 height 13
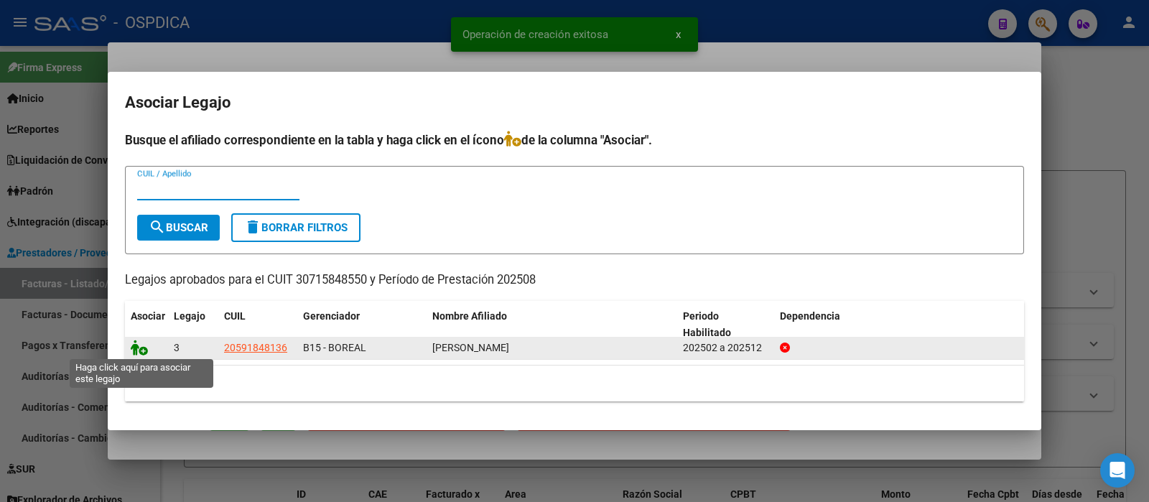
click at [136, 349] on icon at bounding box center [139, 348] width 17 height 16
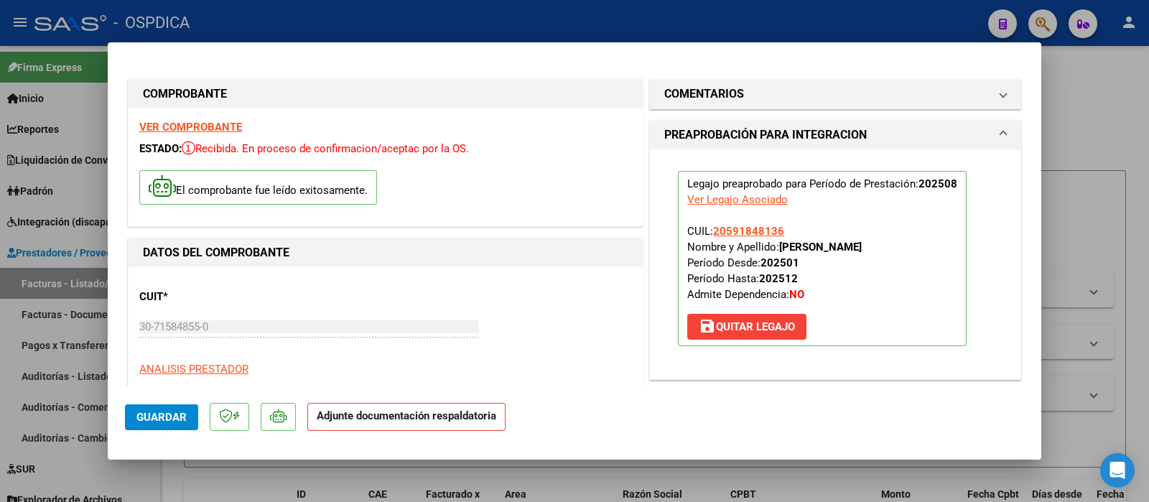
scroll to position [269, 0]
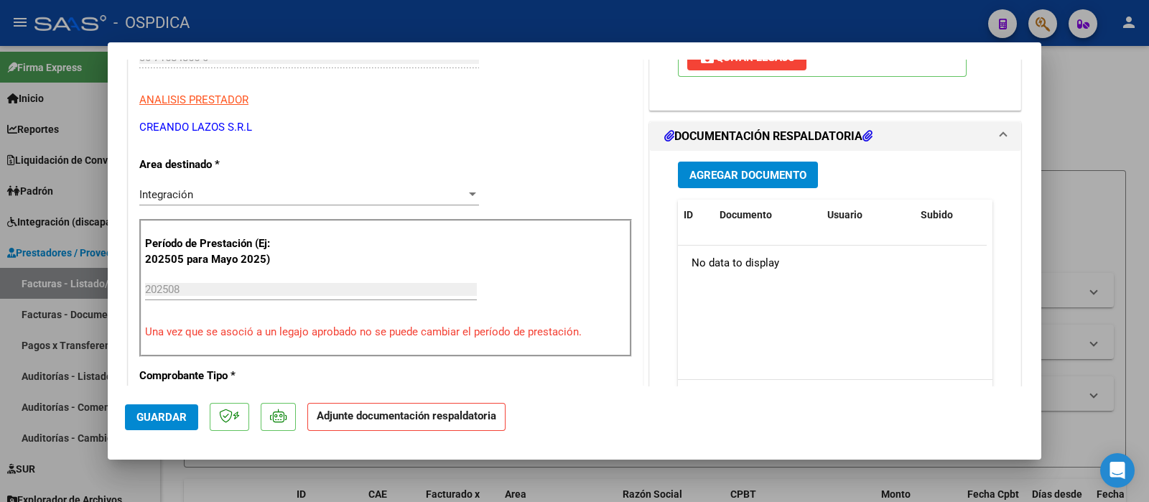
click at [753, 177] on span "Agregar Documento" at bounding box center [748, 175] width 117 height 13
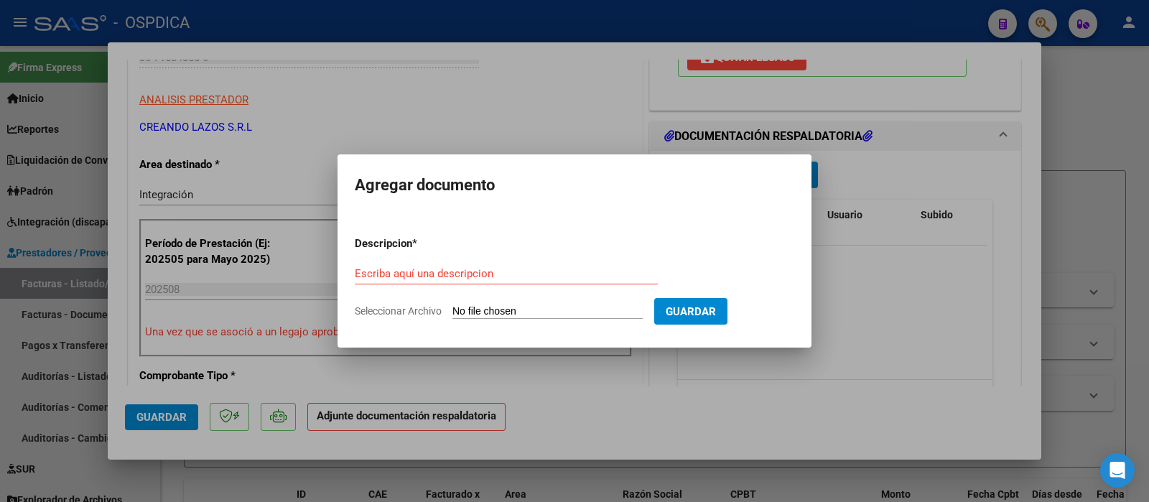
click at [478, 263] on div "Escriba aquí una descripcion" at bounding box center [506, 274] width 303 height 22
click at [477, 273] on input "Escriba aquí una descripcion" at bounding box center [506, 273] width 303 height 13
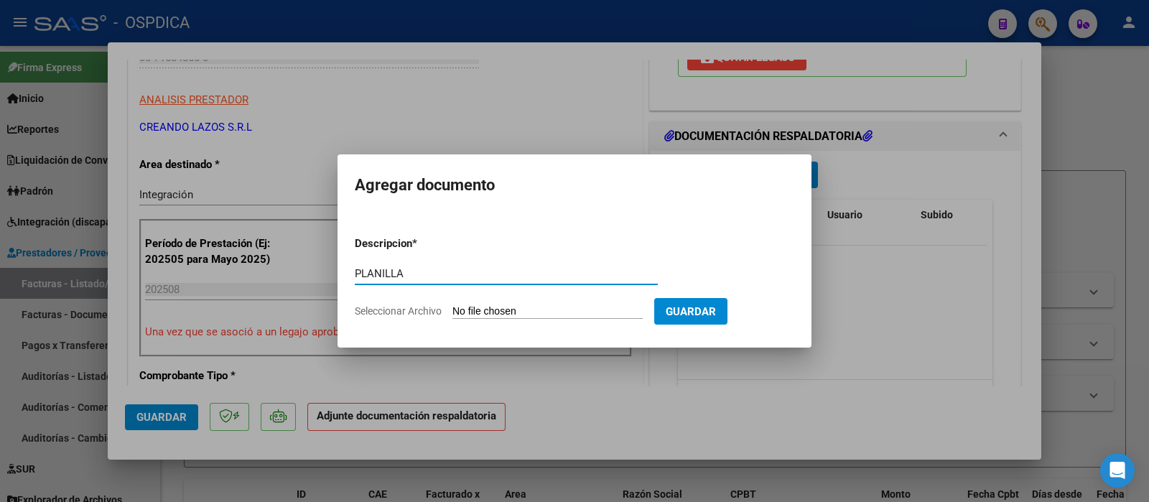
type input "PLANILLA"
click at [486, 306] on input "Seleccionar Archivo" at bounding box center [548, 312] width 190 height 14
type input "C:\fakepath\30715848550_6_2_6053_Planilla de Asistencia_2.pdf"
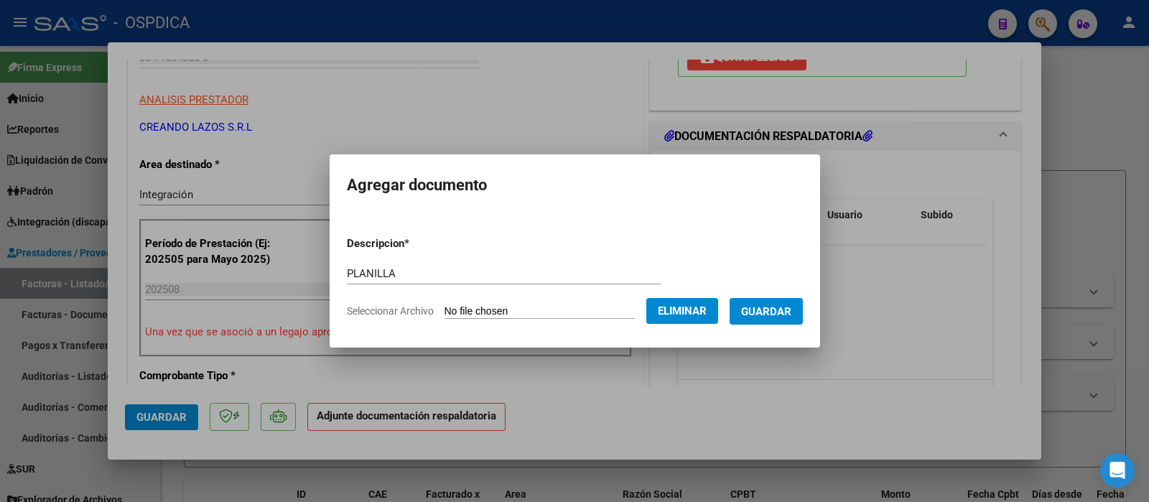
click at [777, 314] on span "Guardar" at bounding box center [766, 311] width 50 height 13
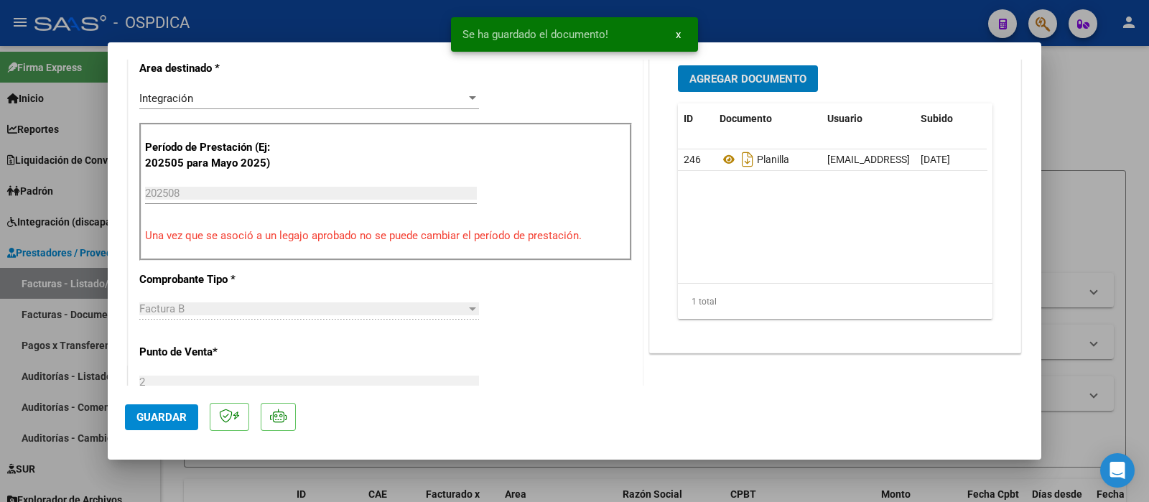
scroll to position [358, 0]
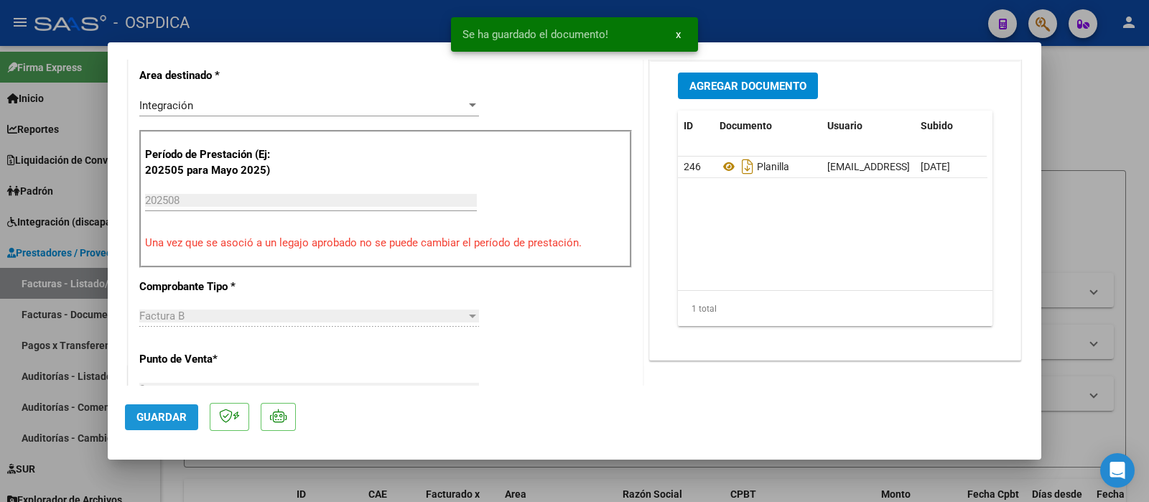
click at [162, 401] on span "Guardar" at bounding box center [161, 417] width 50 height 13
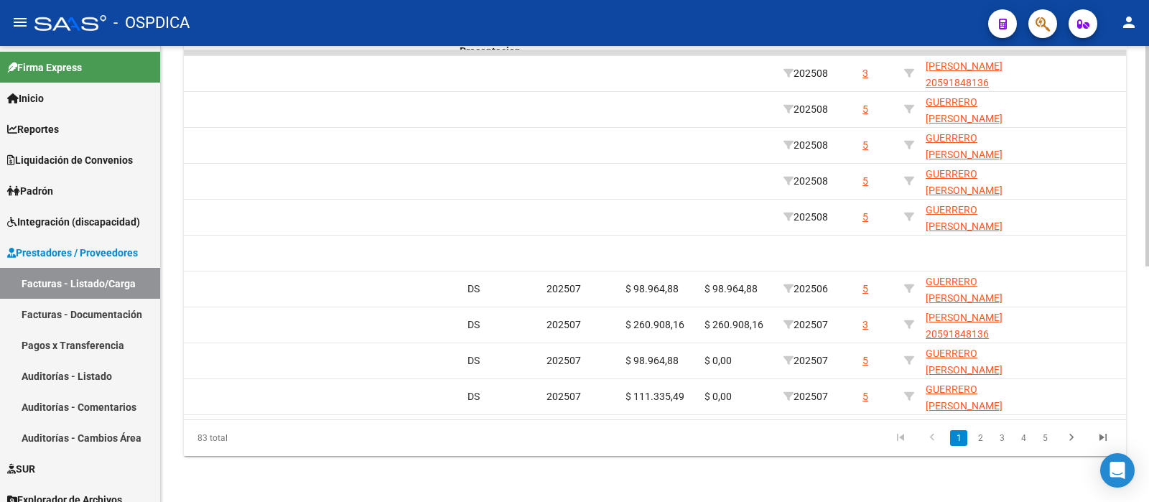
scroll to position [0, 1566]
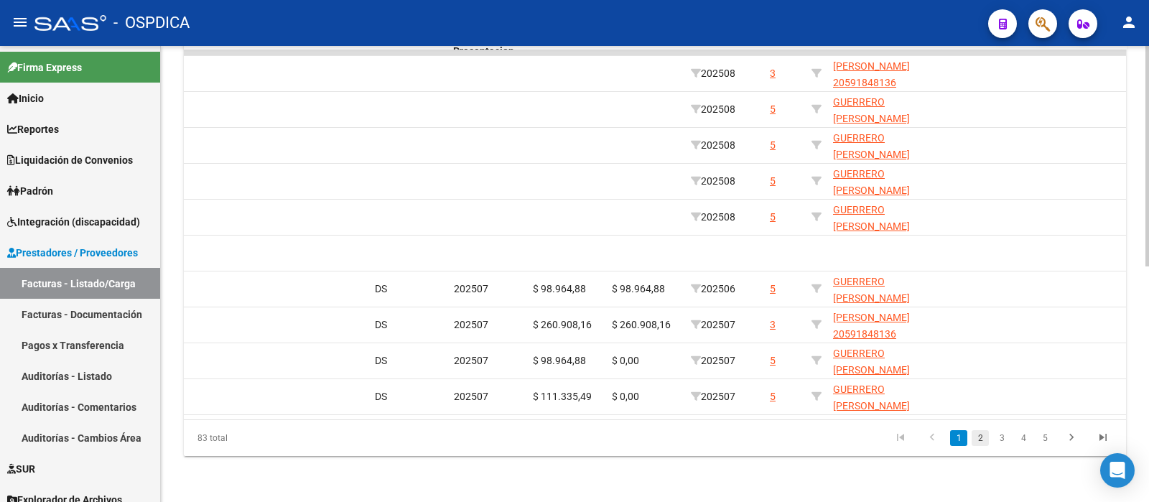
click at [919, 401] on link "2" at bounding box center [980, 438] width 17 height 16
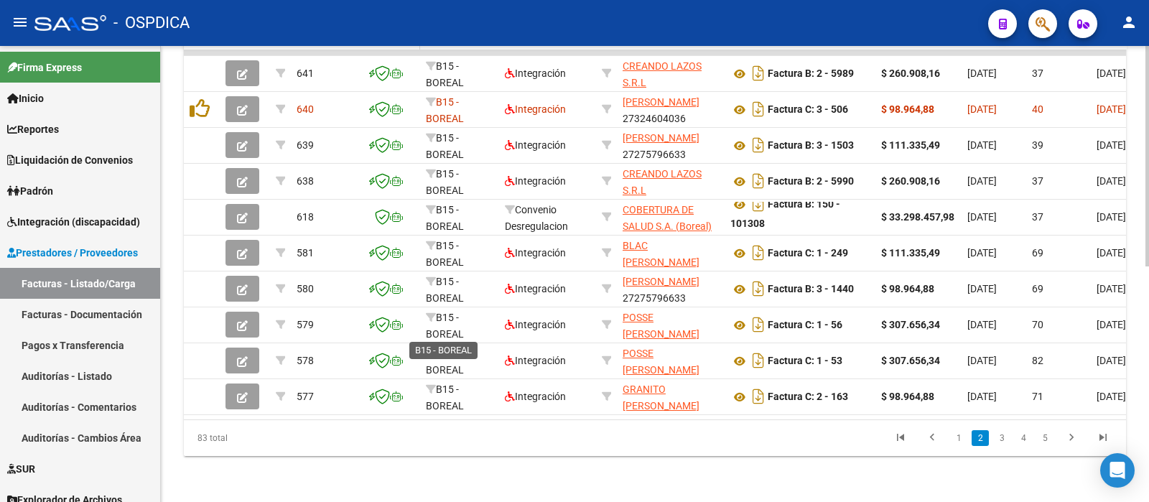
scroll to position [219, 0]
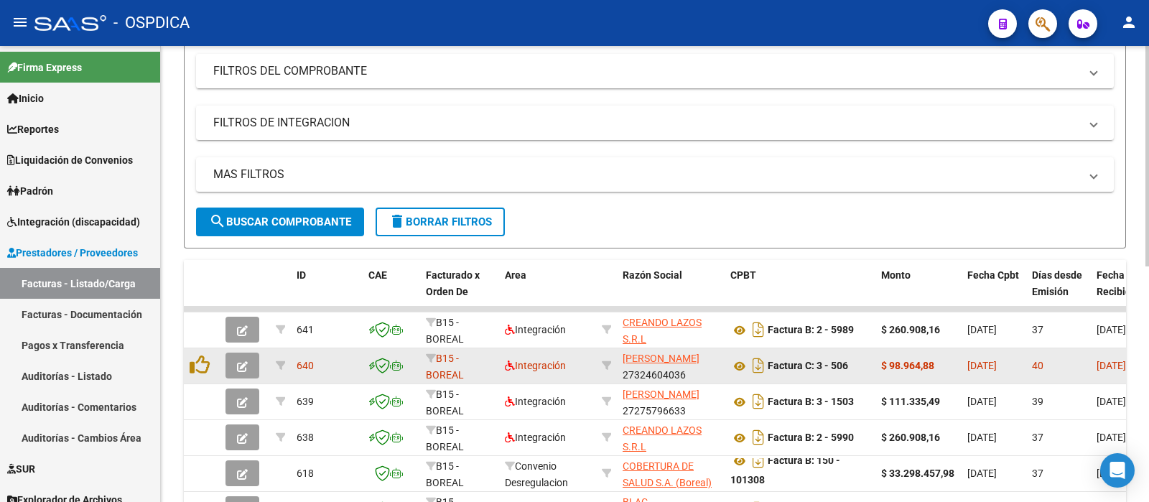
click at [248, 364] on icon "button" at bounding box center [242, 366] width 11 height 11
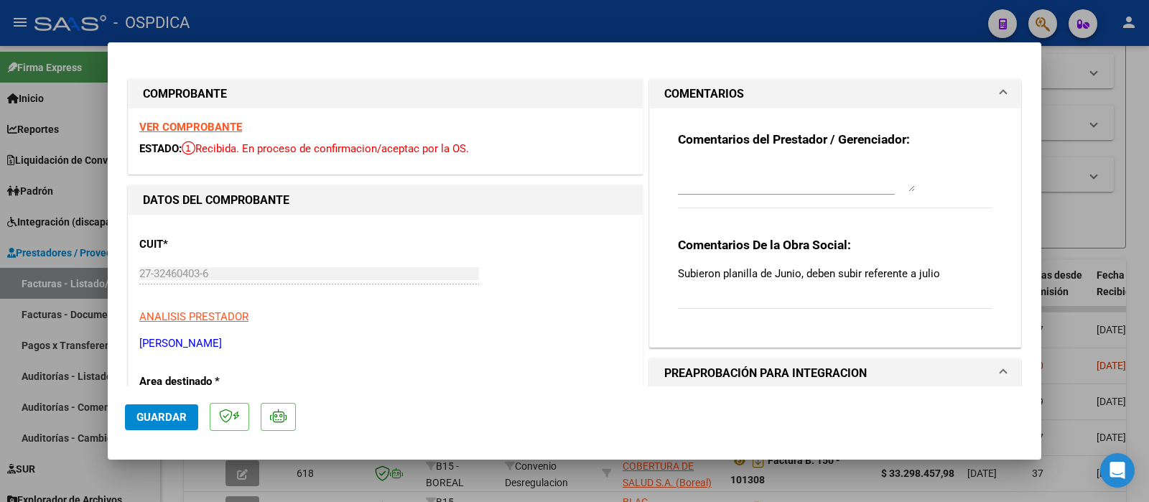
click at [227, 133] on strong "VER COMPROBANTE" at bounding box center [190, 127] width 103 height 13
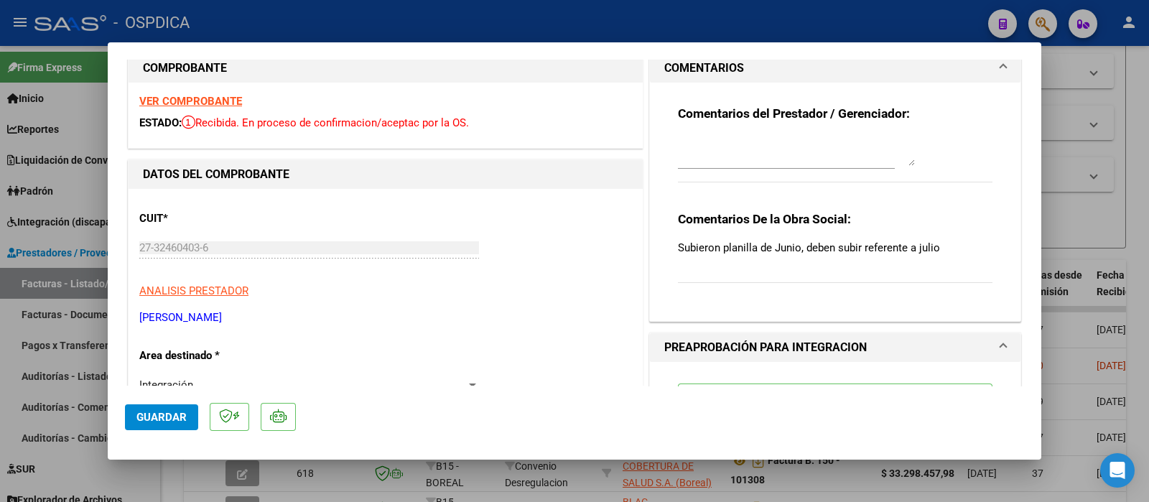
scroll to position [0, 0]
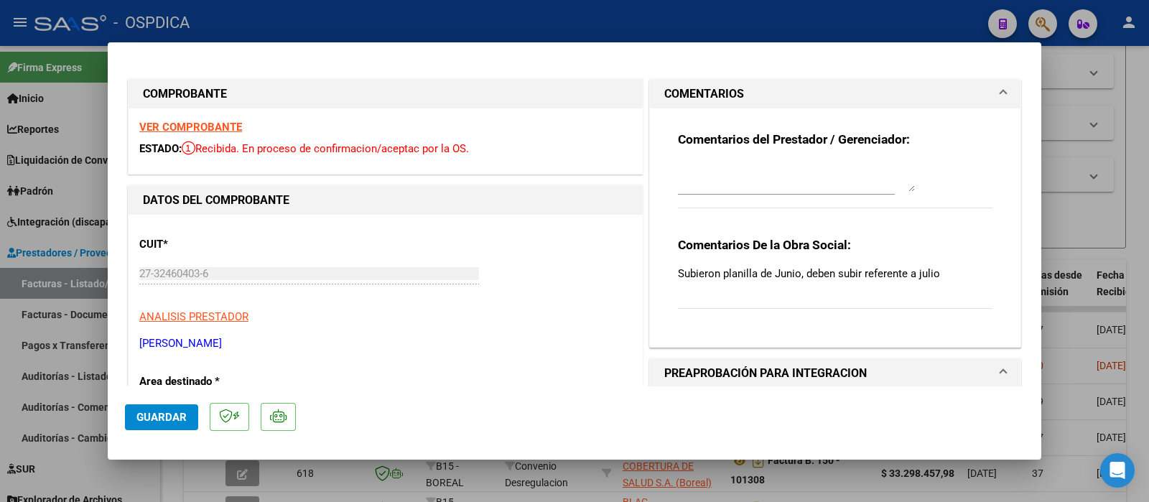
type input "$ 0,00"
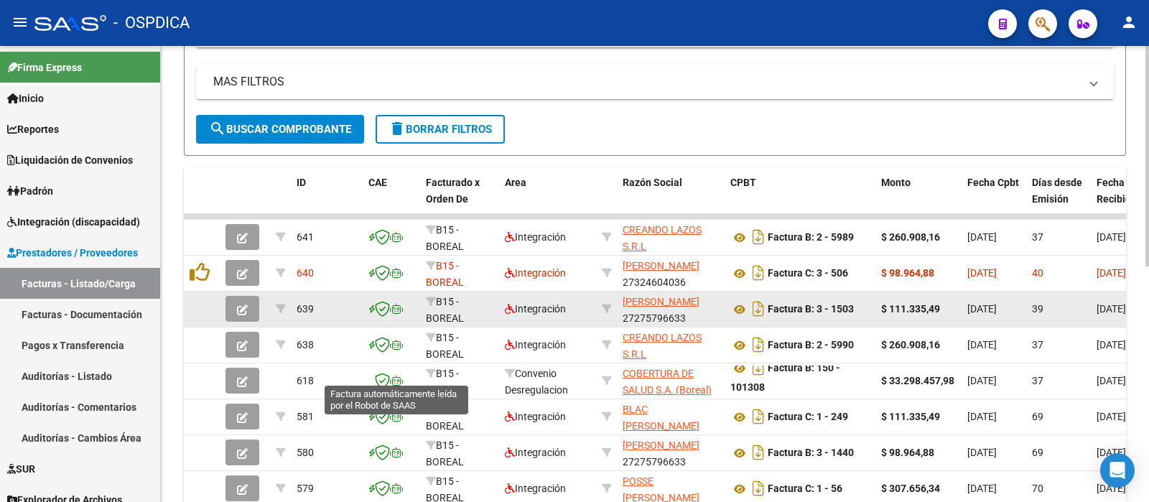
scroll to position [308, 0]
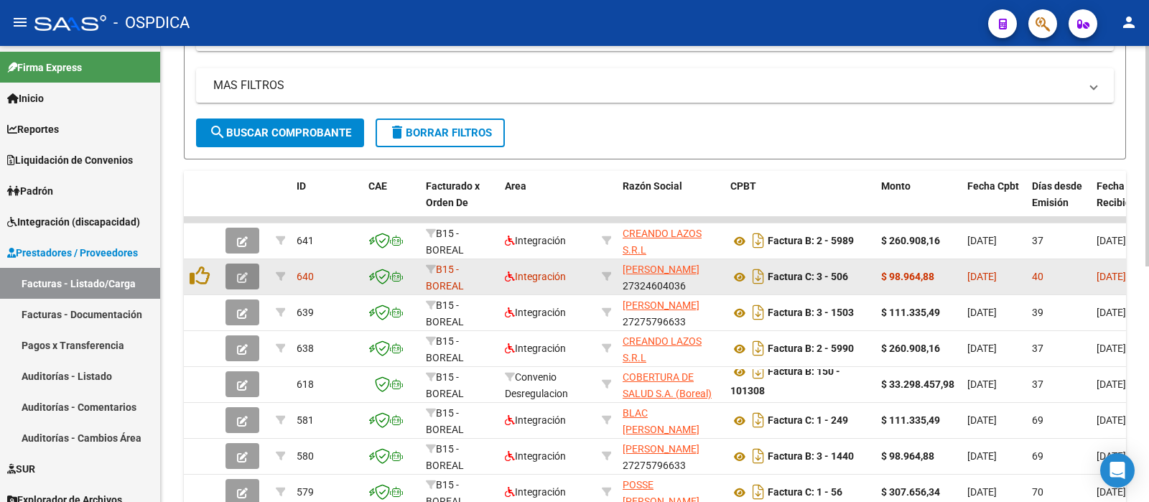
click at [249, 274] on button "button" at bounding box center [243, 277] width 34 height 26
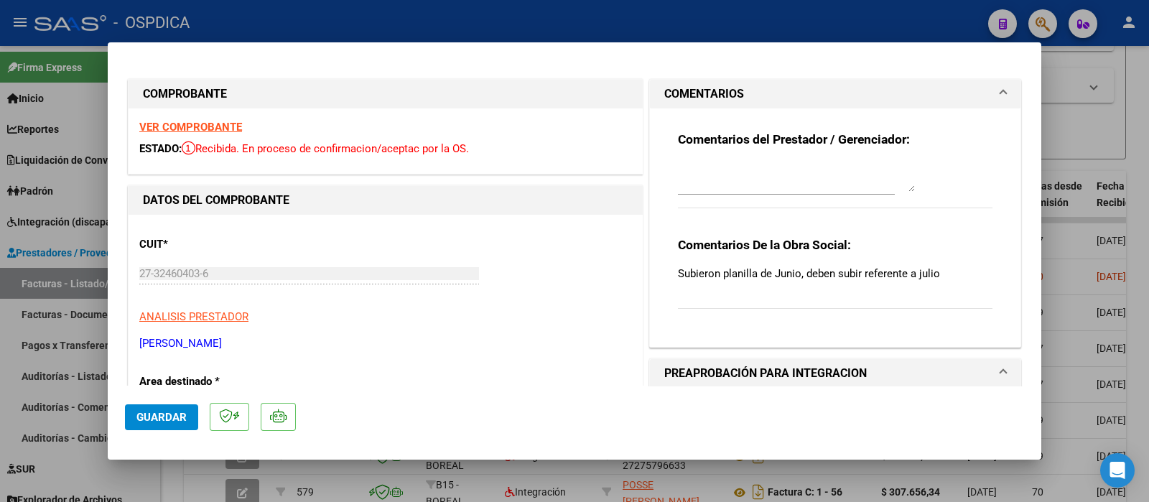
click at [204, 124] on strong "VER COMPROBANTE" at bounding box center [190, 127] width 103 height 13
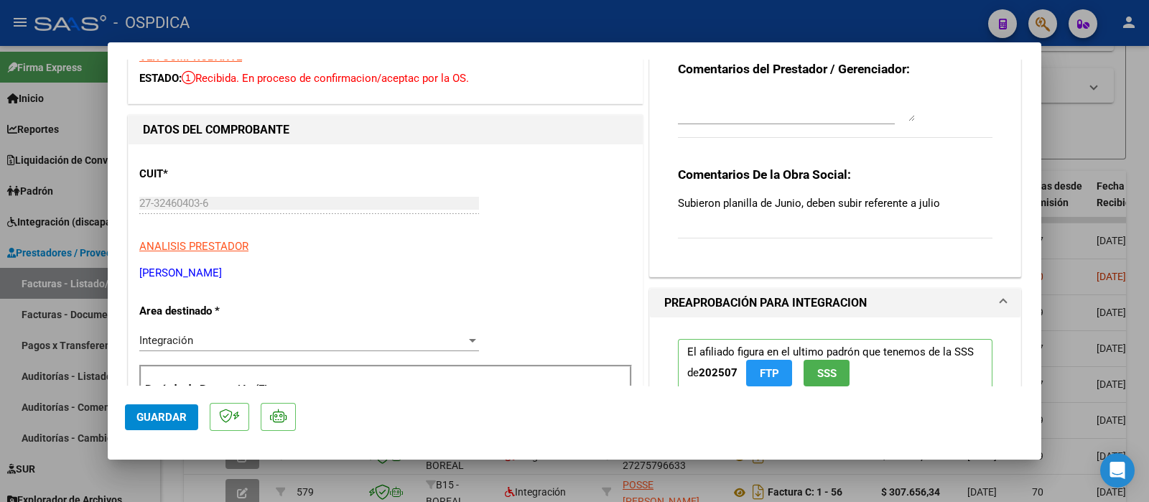
scroll to position [179, 0]
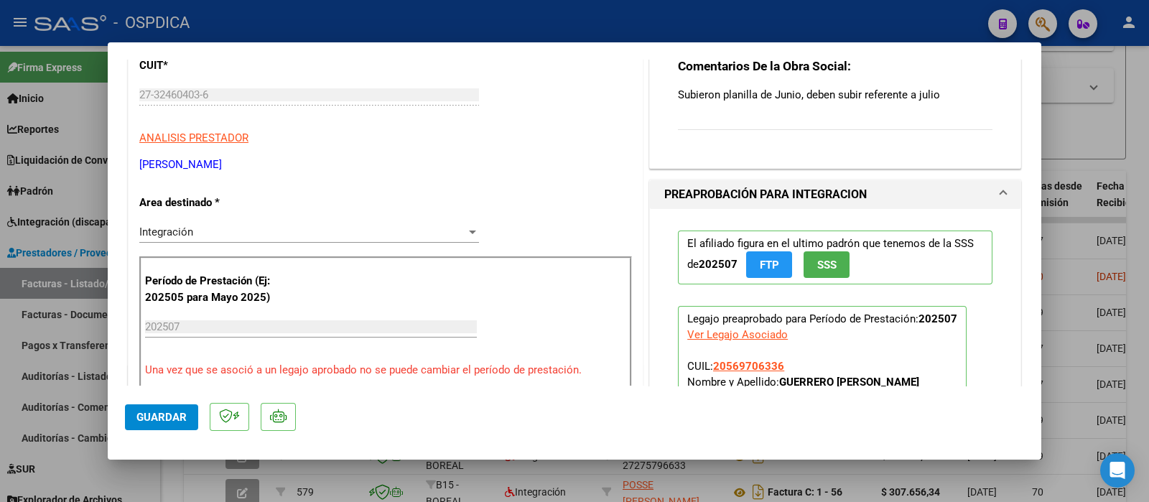
type input "$ 0,00"
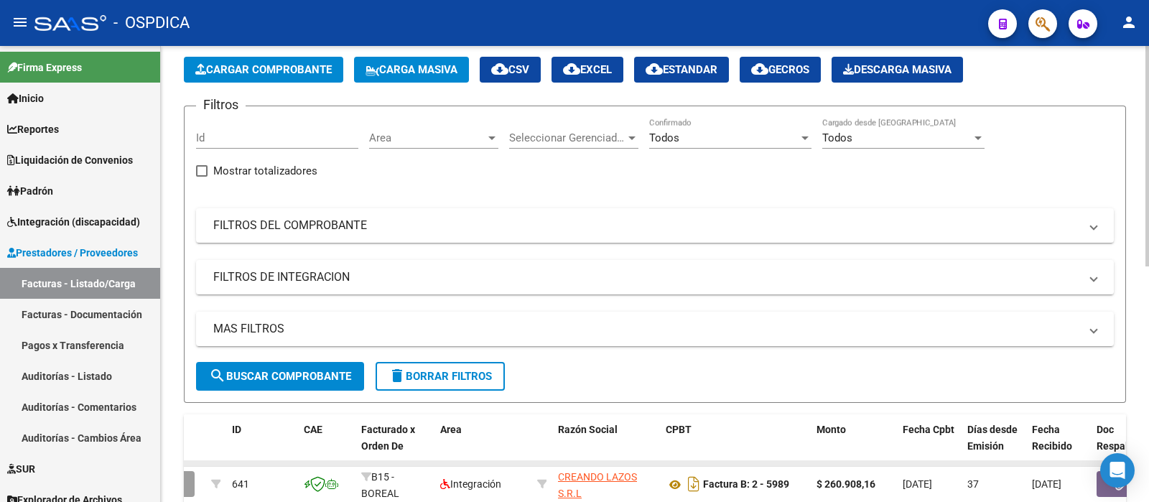
scroll to position [0, 0]
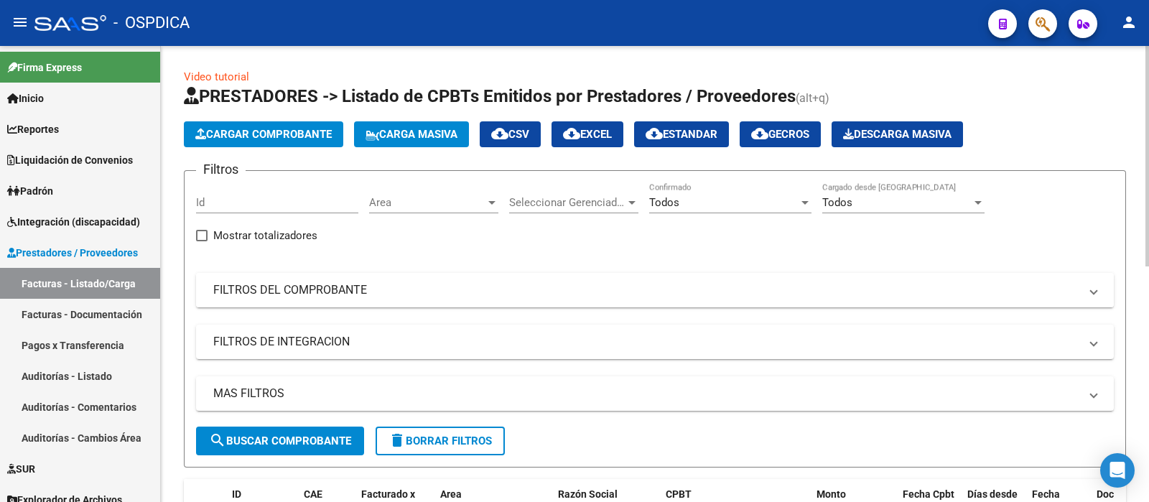
click at [364, 285] on mat-panel-title "FILTROS DEL COMPROBANTE" at bounding box center [646, 290] width 866 height 16
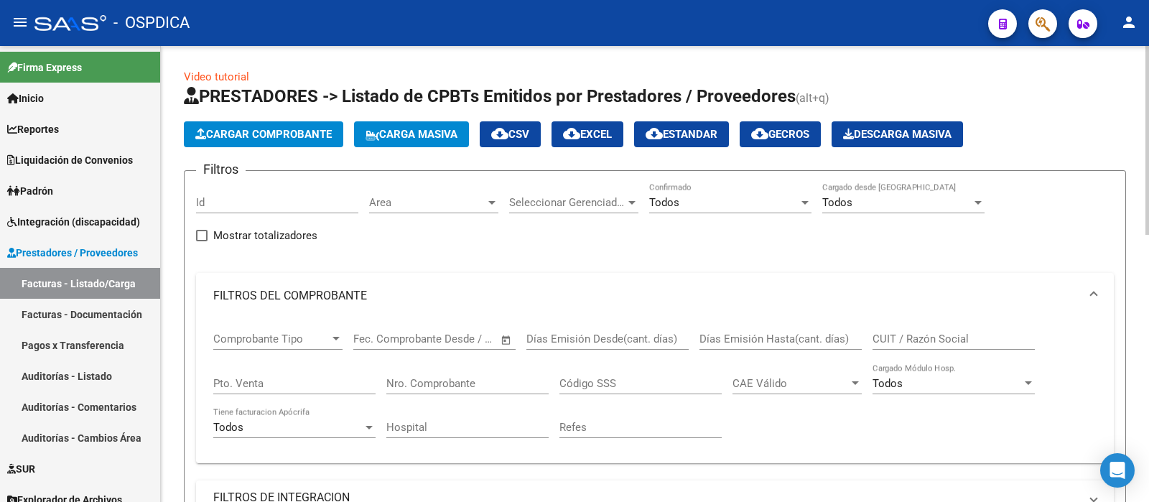
click at [919, 335] on input "CUIT / Razón Social" at bounding box center [954, 339] width 162 height 13
paste input "27324604036"
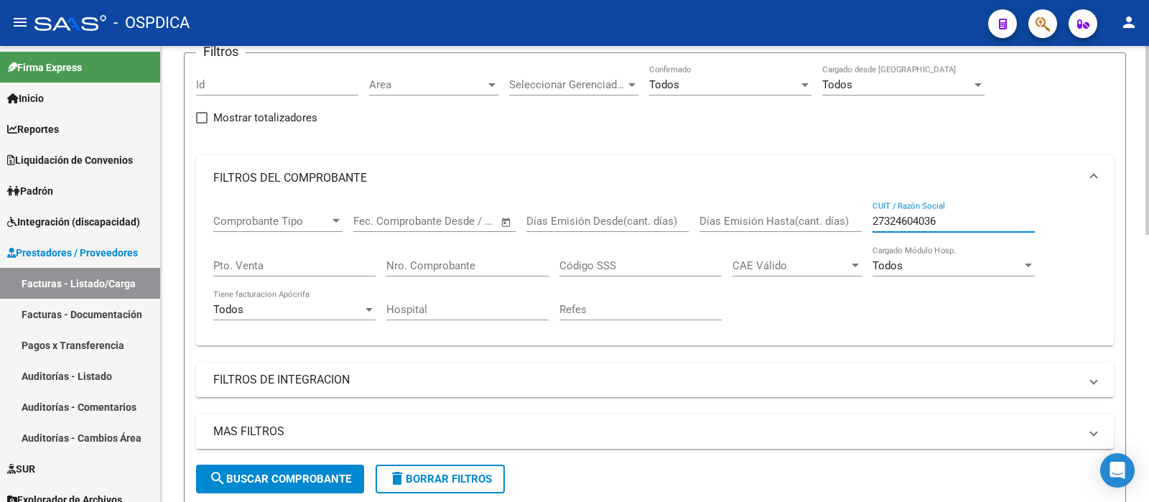
scroll to position [269, 0]
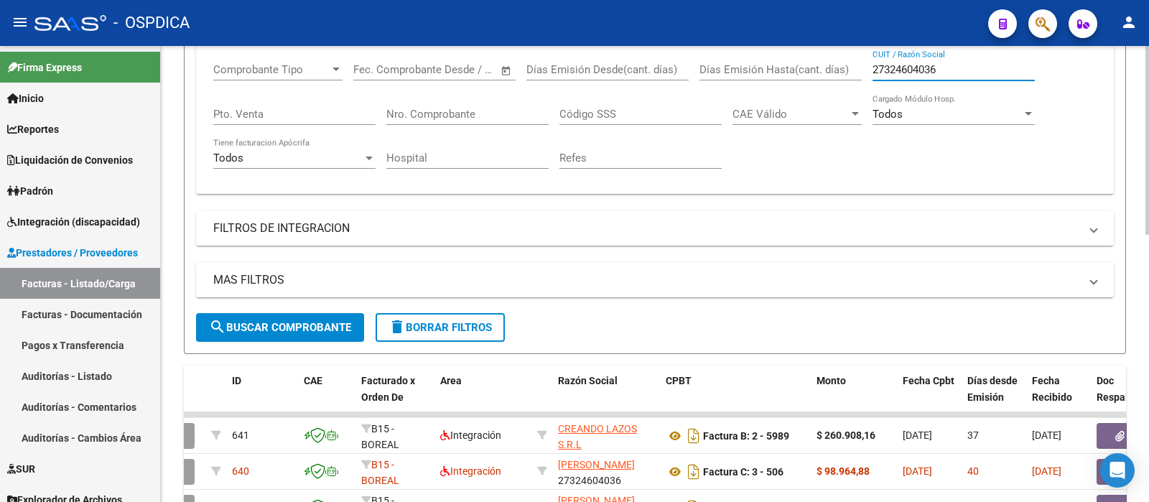
type input "27324604036"
click at [304, 330] on span "search Buscar Comprobante" at bounding box center [280, 327] width 142 height 13
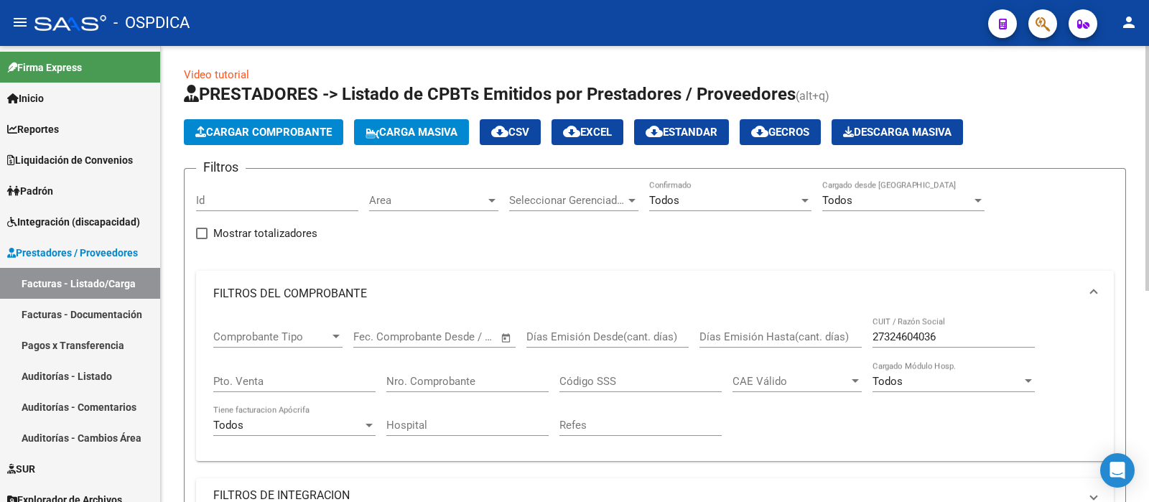
scroll to position [0, 0]
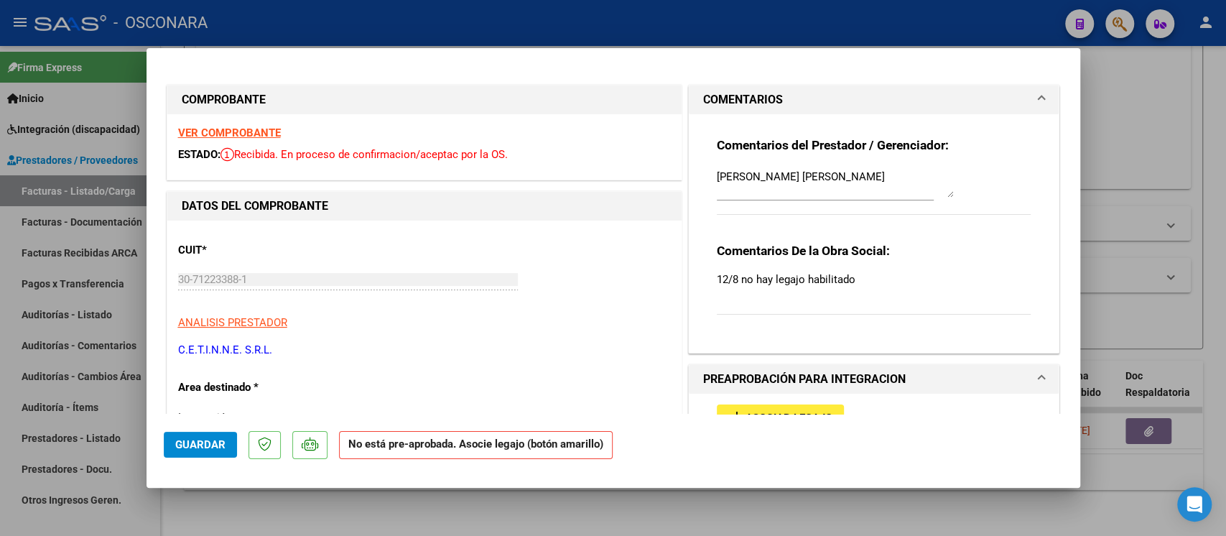
type input "$ 0,00"
